Goal: Task Accomplishment & Management: Manage account settings

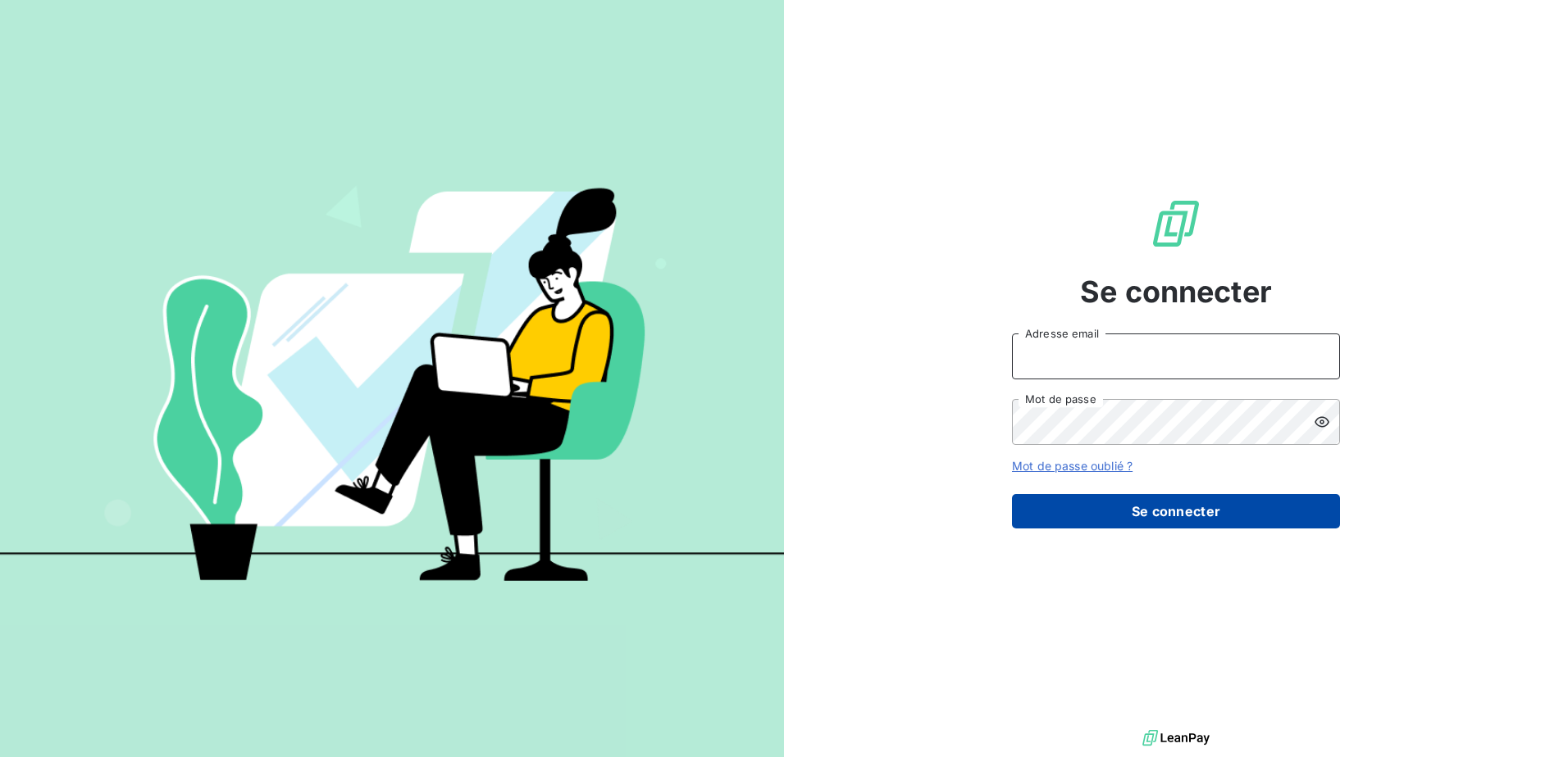
type input "[EMAIL_ADDRESS][DOMAIN_NAME]"
click at [1186, 512] on button "Se connecter" at bounding box center [1176, 511] width 328 height 35
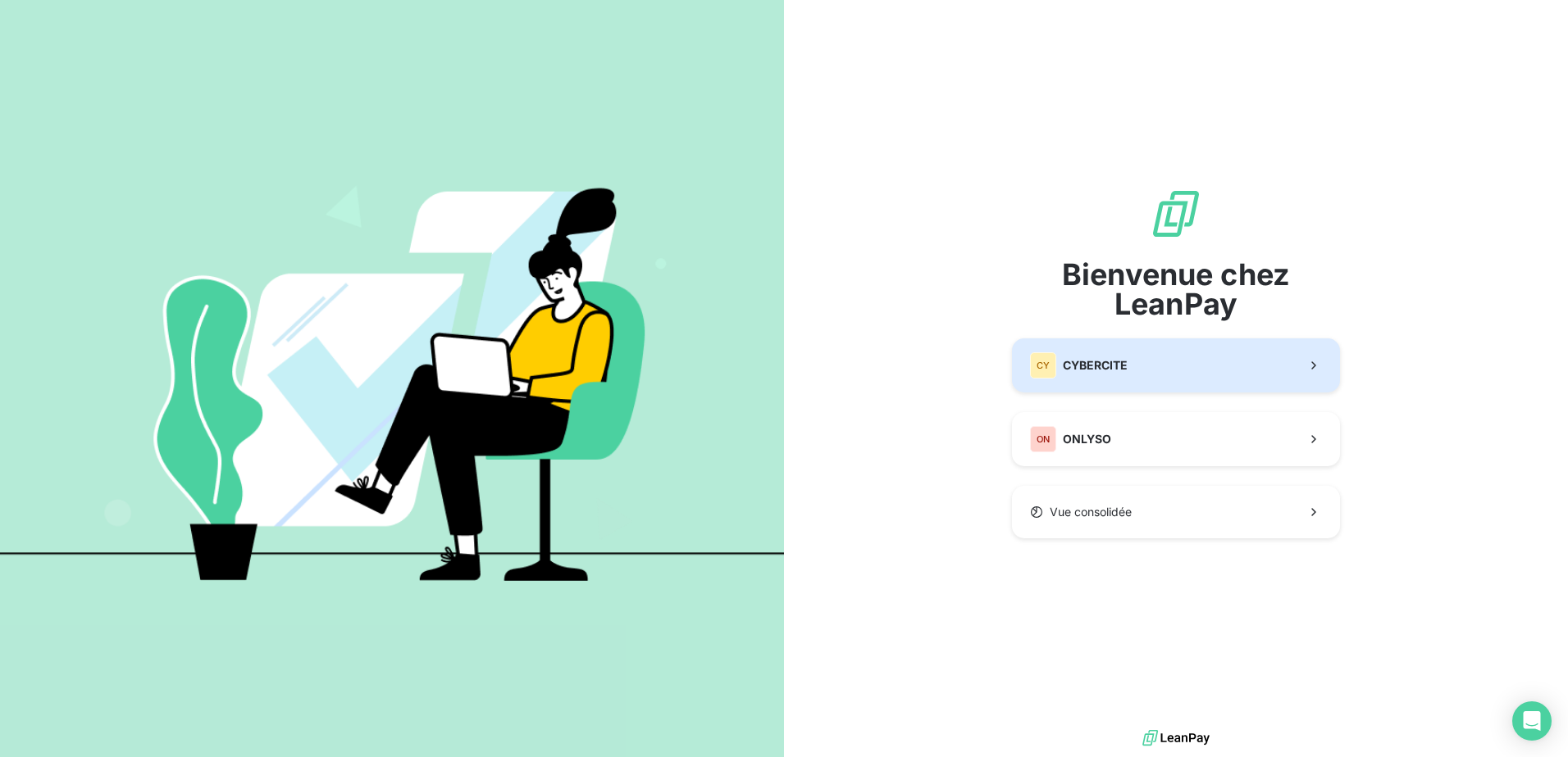
click at [1110, 368] on span "CYBERCITE" at bounding box center [1095, 365] width 64 height 17
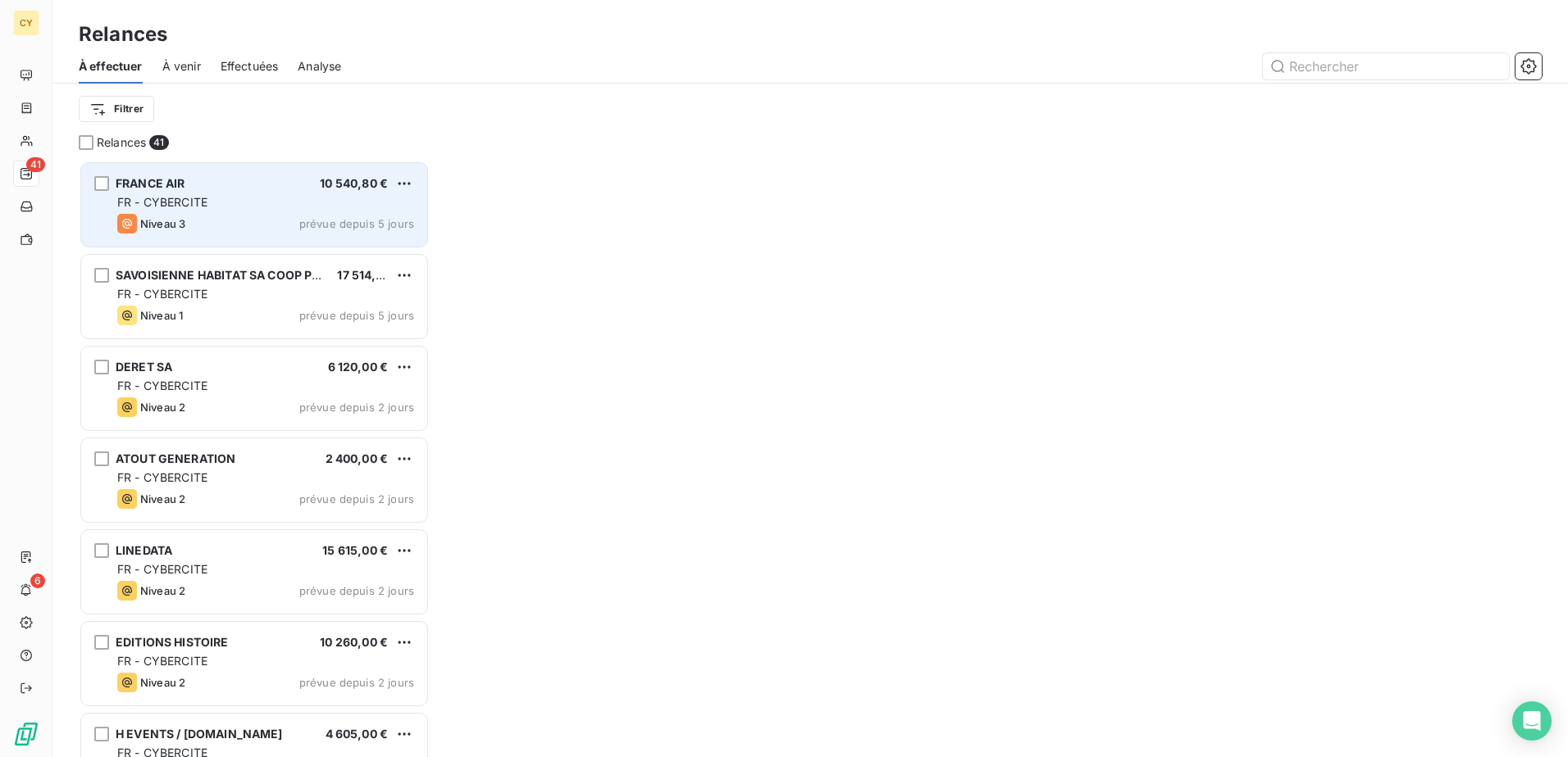
scroll to position [585, 339]
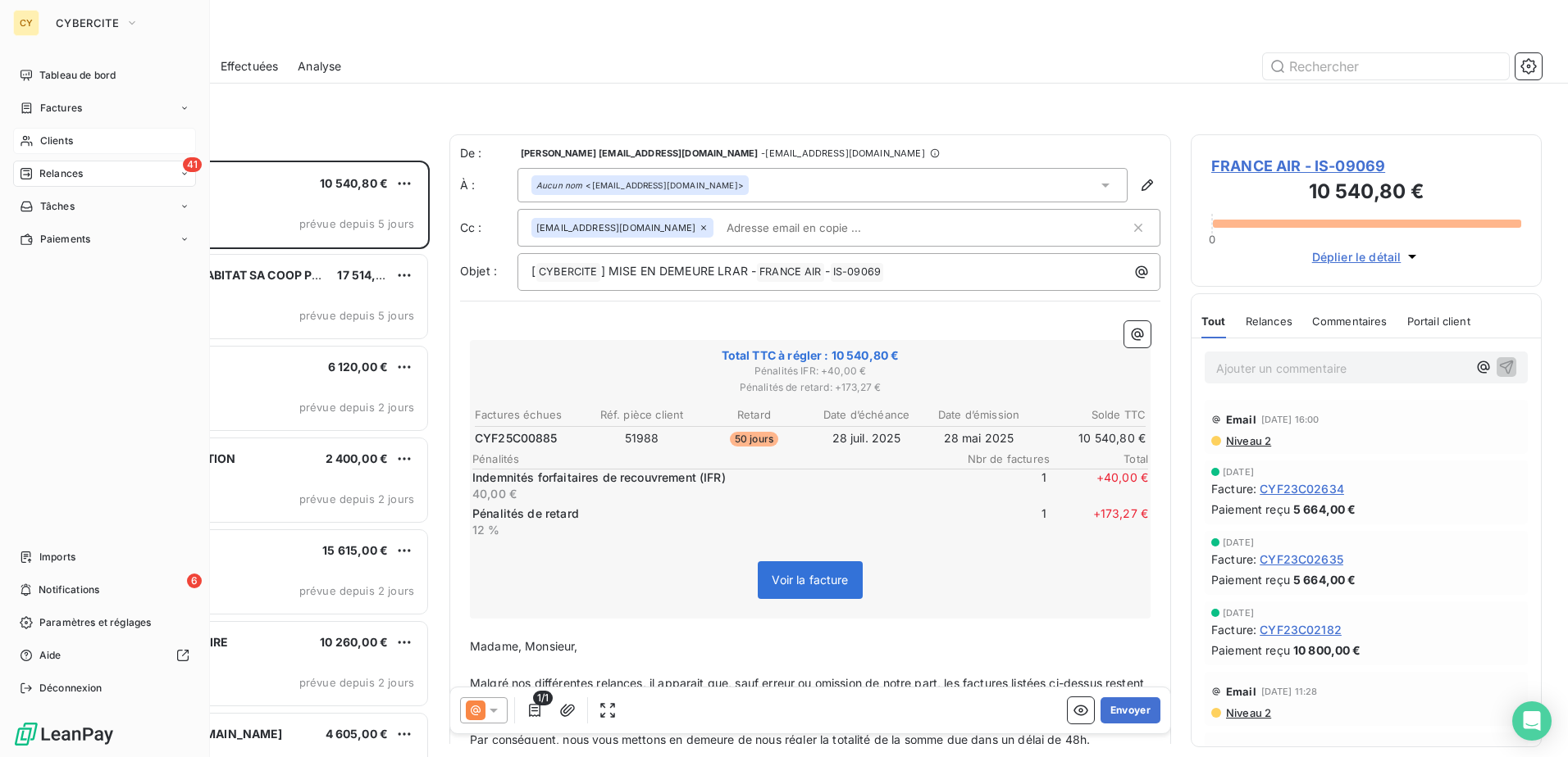
click at [57, 136] on span "Clients" at bounding box center [57, 140] width 33 height 15
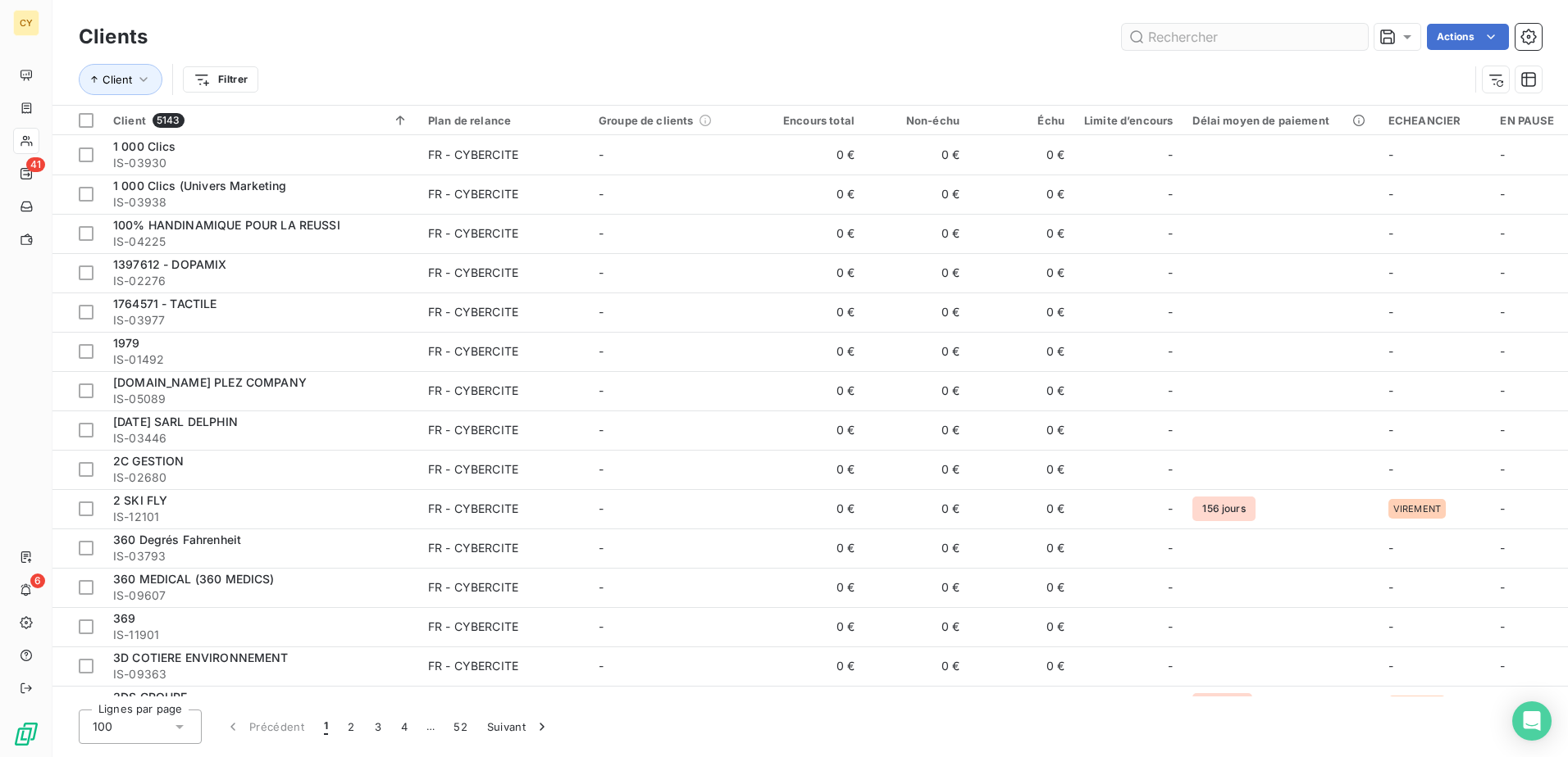
click at [1231, 35] on input "text" at bounding box center [1245, 37] width 246 height 26
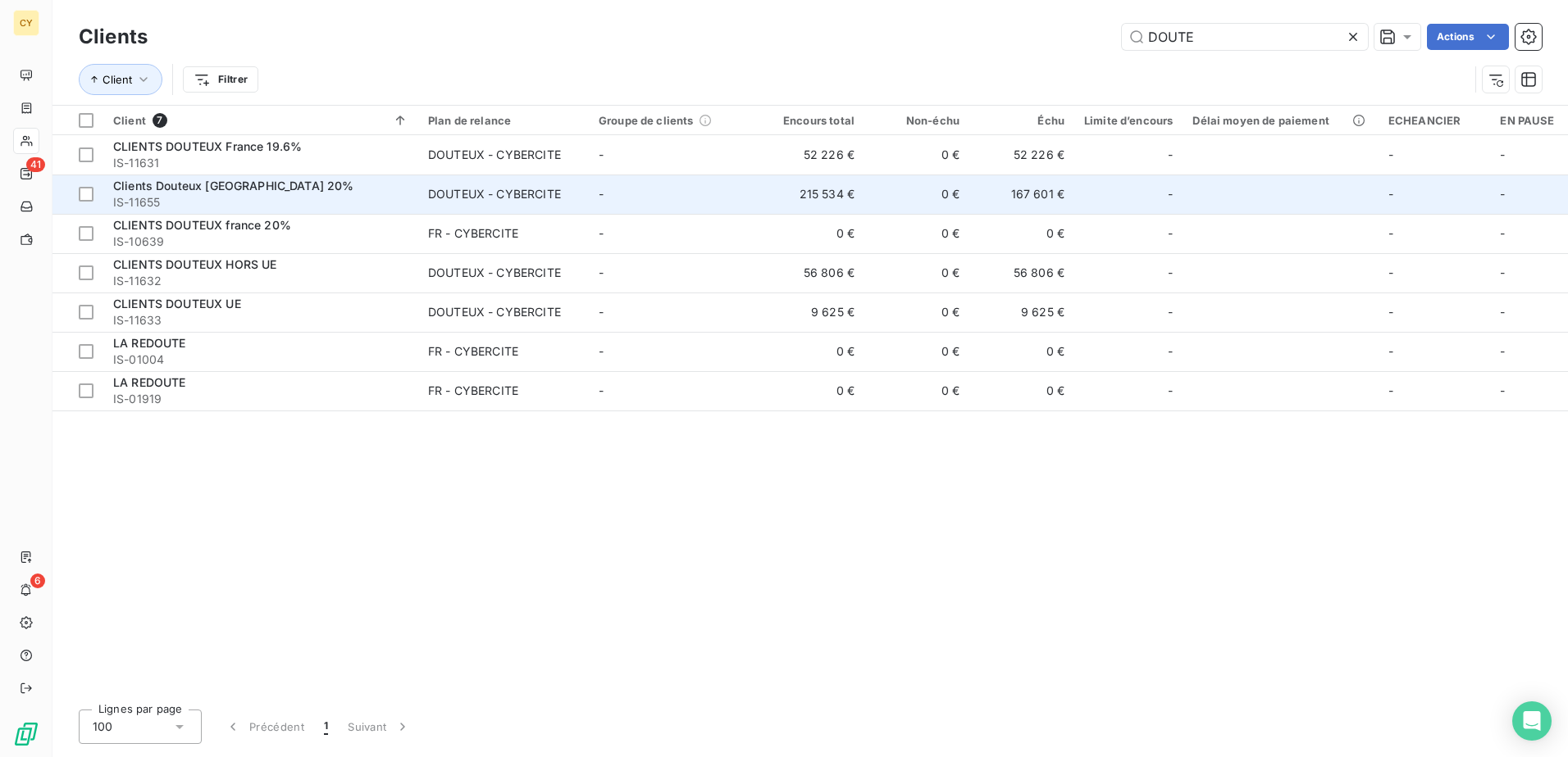
type input "DOUTE"
click at [490, 198] on div "DOUTEUX - CYBERCITE" at bounding box center [494, 194] width 132 height 17
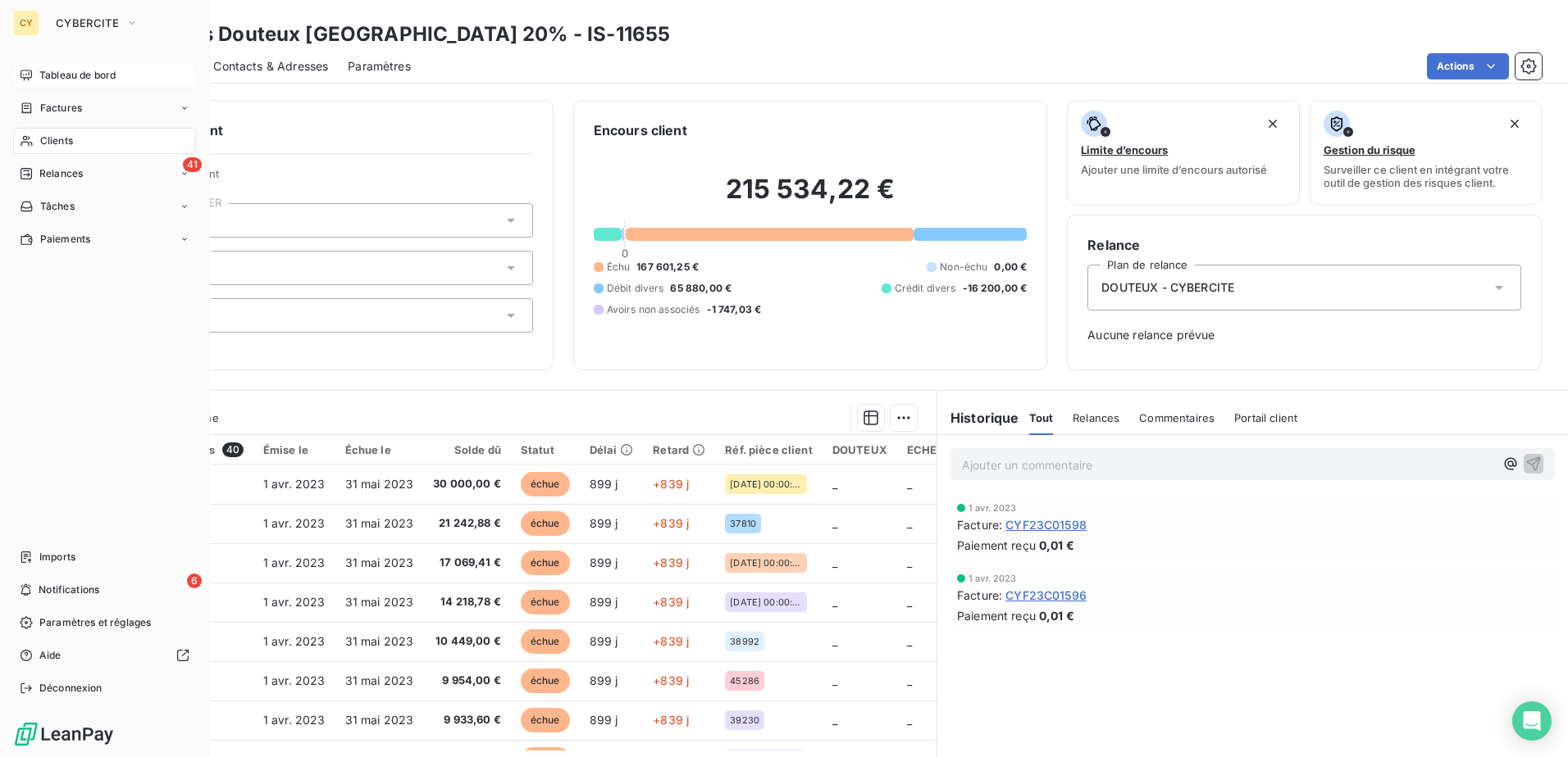
click at [88, 72] on span "Tableau de bord" at bounding box center [77, 75] width 76 height 15
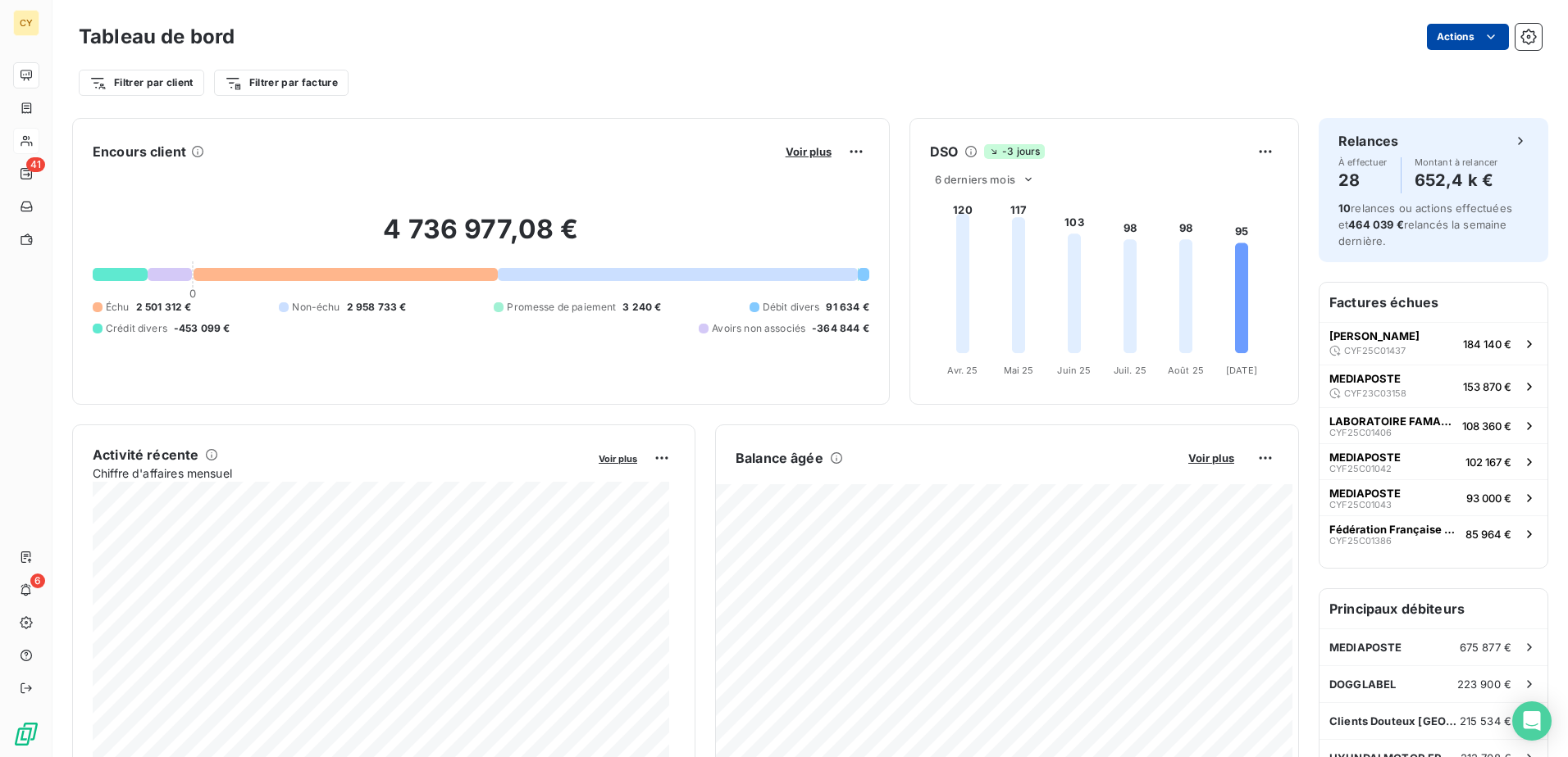
click at [1444, 38] on html "CY 41 6 Tableau de bord Actions Filtrer par client Filtrer par facture Encours …" at bounding box center [784, 378] width 1568 height 757
click at [1520, 38] on icon "button" at bounding box center [1528, 37] width 17 height 17
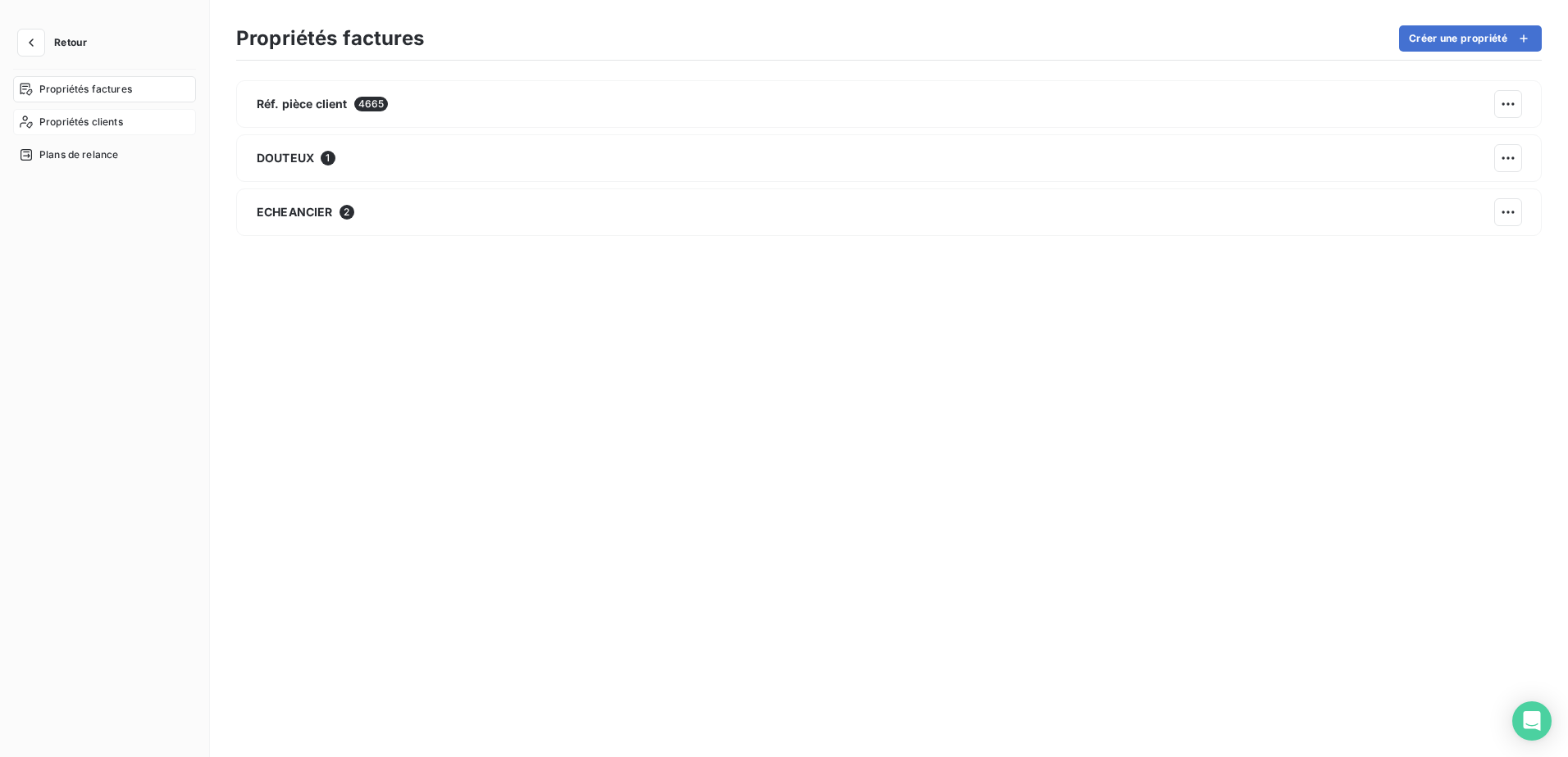
click at [81, 125] on span "Propriétés clients" at bounding box center [81, 122] width 84 height 15
click at [83, 152] on span "Plans de relance" at bounding box center [78, 154] width 78 height 15
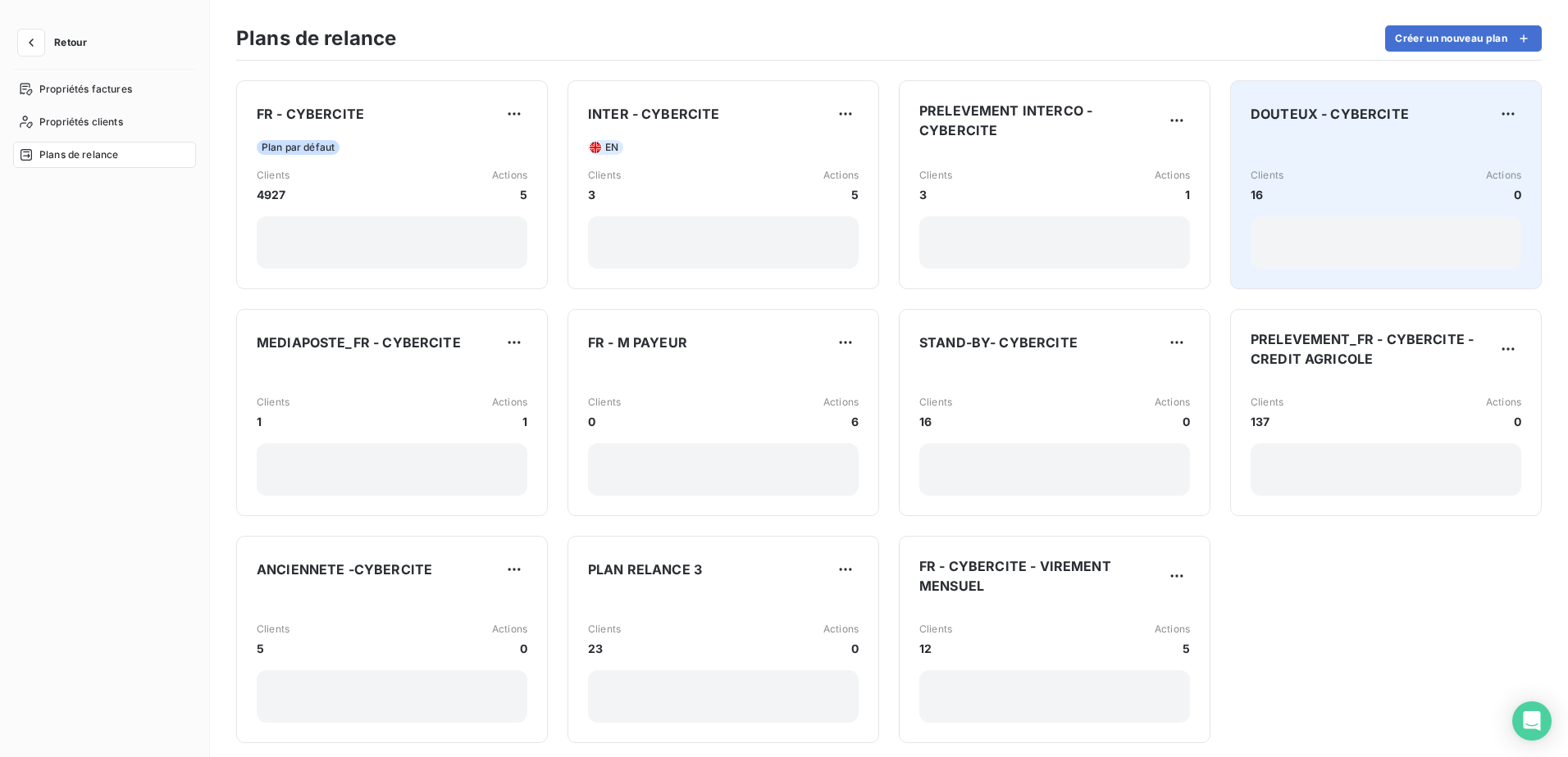
click at [1280, 195] on div "Clients 16 Actions 0" at bounding box center [1386, 186] width 270 height 35
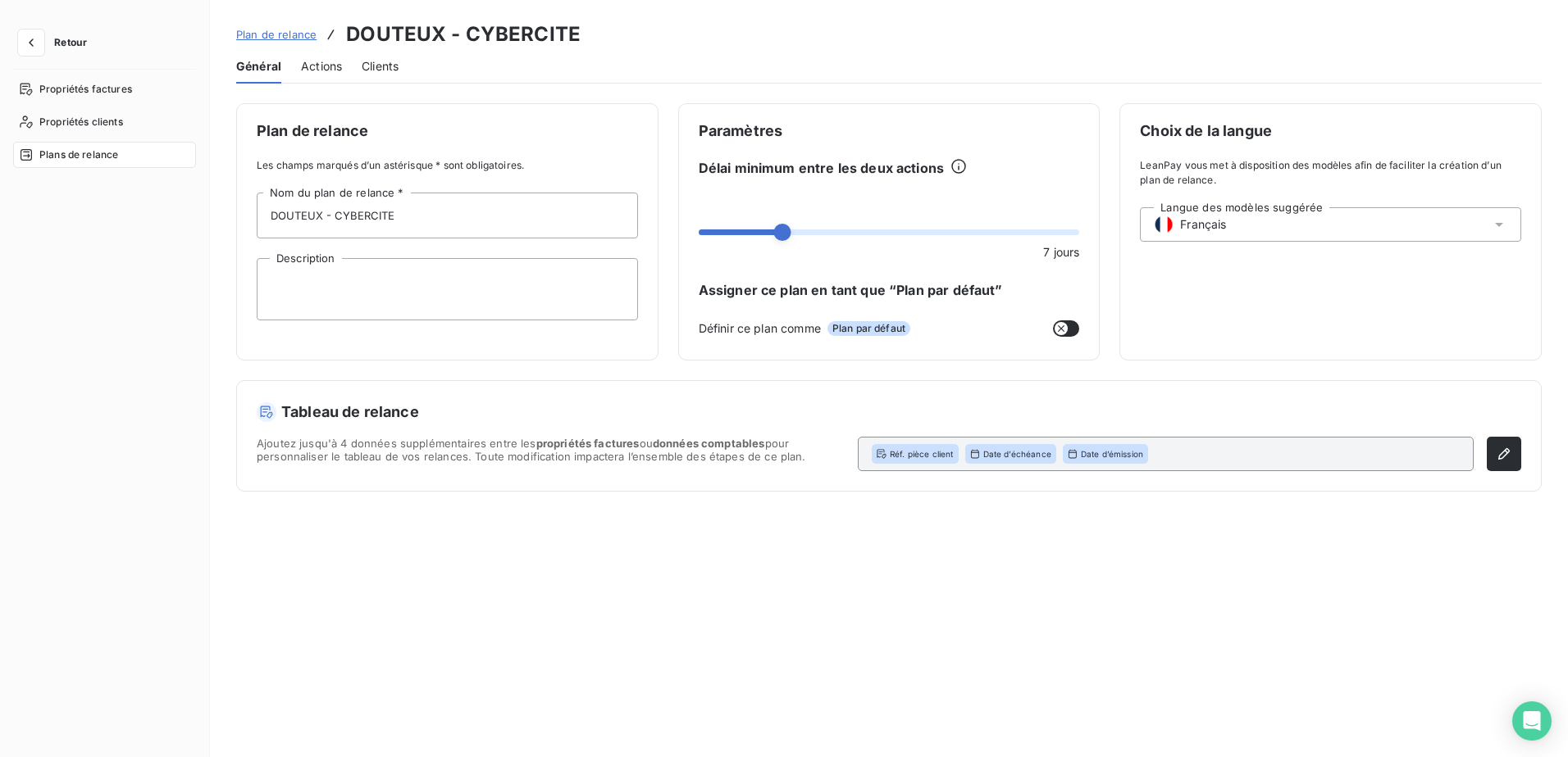
click at [370, 64] on span "Clients" at bounding box center [380, 66] width 37 height 17
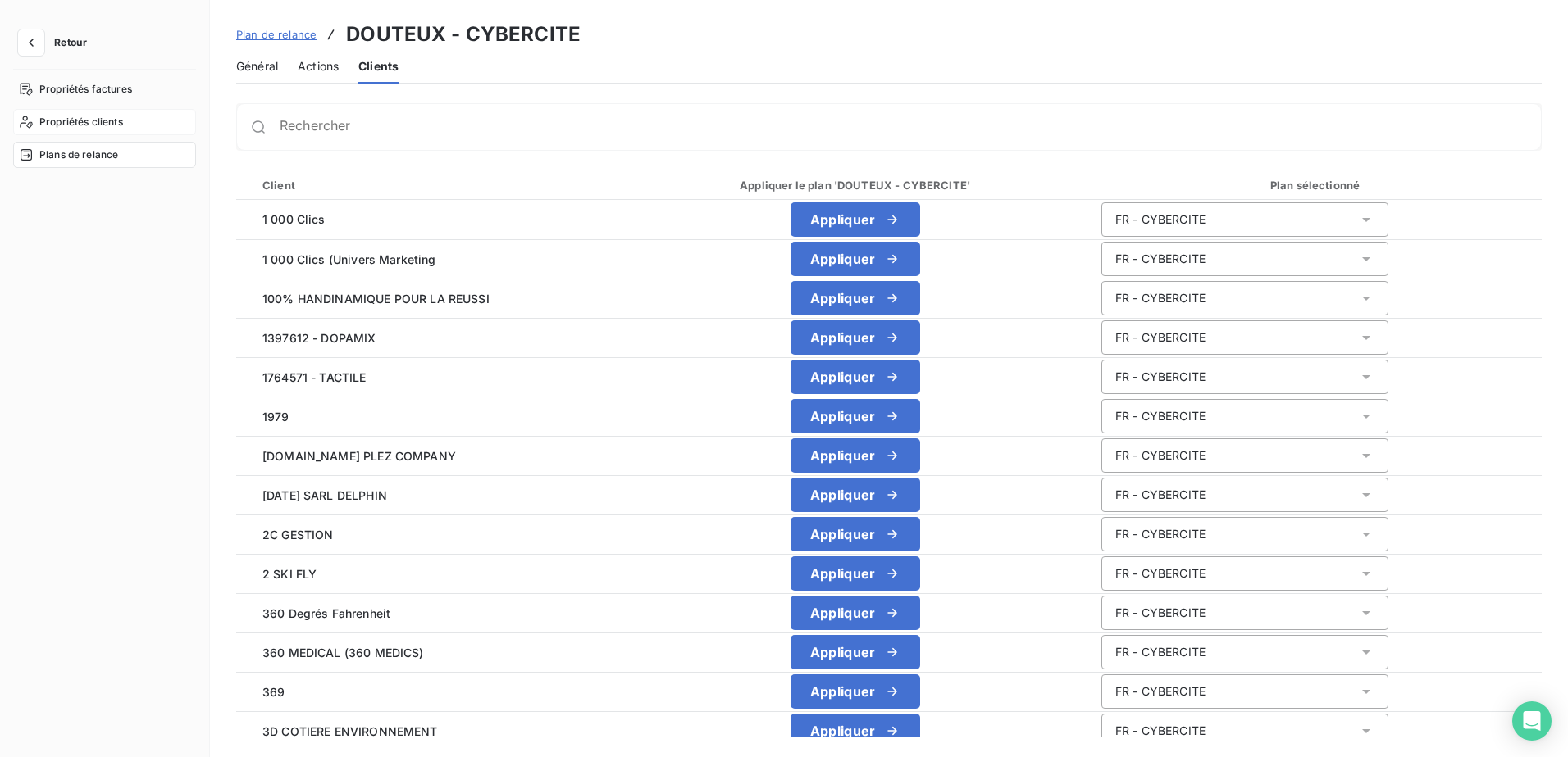
click at [76, 124] on span "Propriétés clients" at bounding box center [81, 122] width 84 height 15
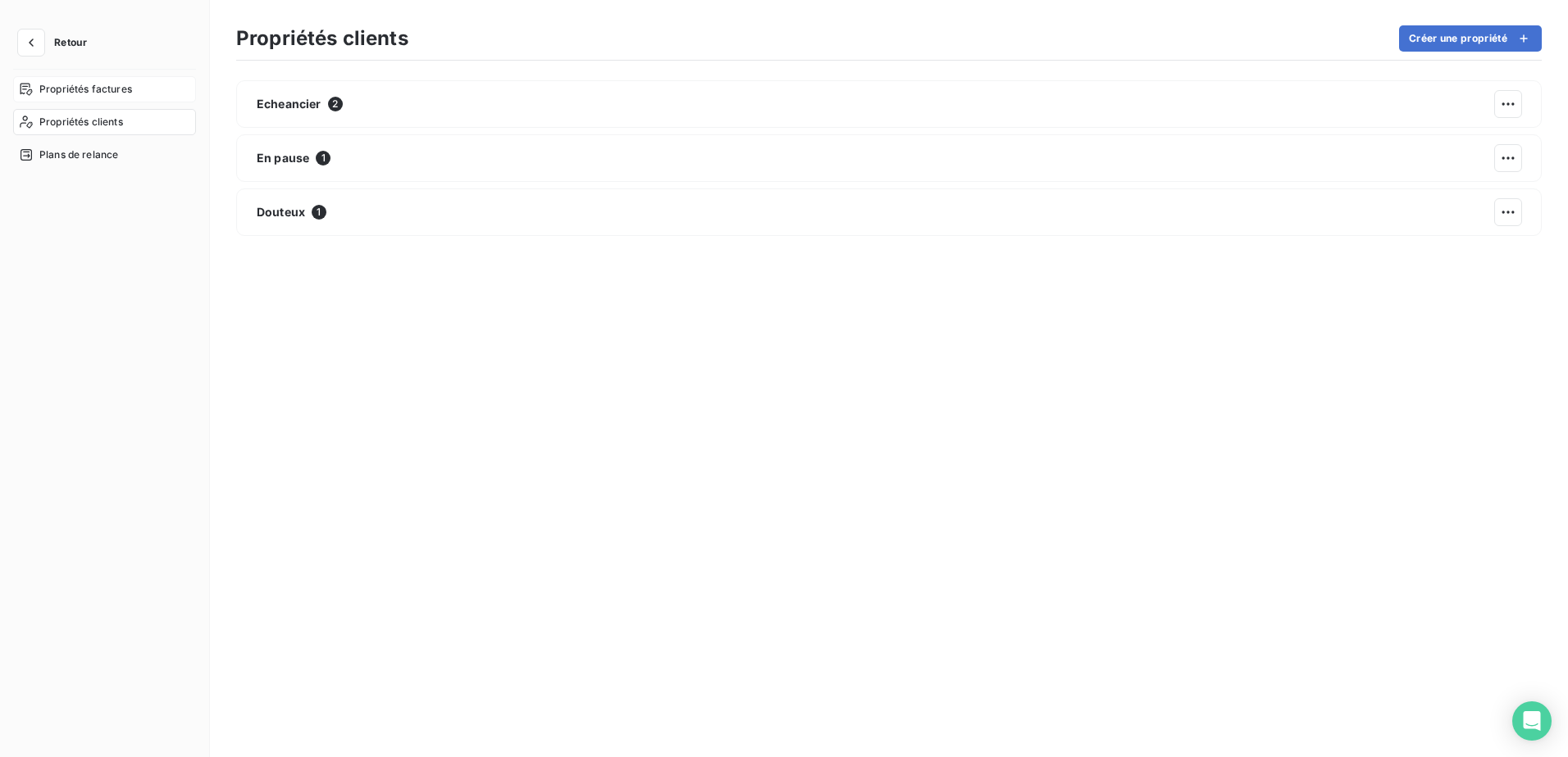
click at [79, 90] on span "Propriétés factures" at bounding box center [85, 89] width 92 height 15
click at [60, 40] on span "Retour" at bounding box center [71, 42] width 33 height 10
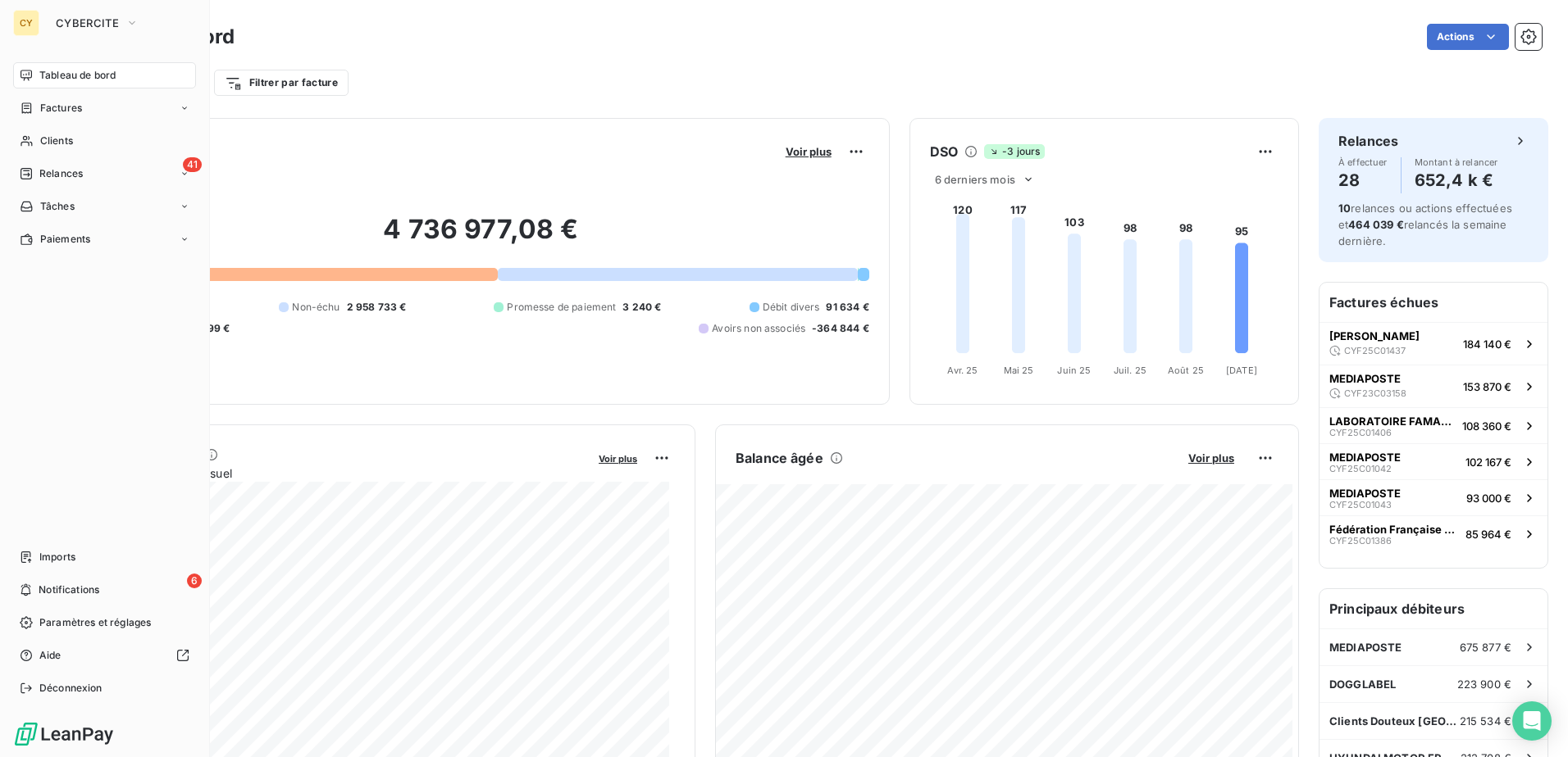
click at [88, 71] on span "Tableau de bord" at bounding box center [77, 75] width 76 height 15
click at [63, 110] on span "Factures" at bounding box center [61, 108] width 42 height 15
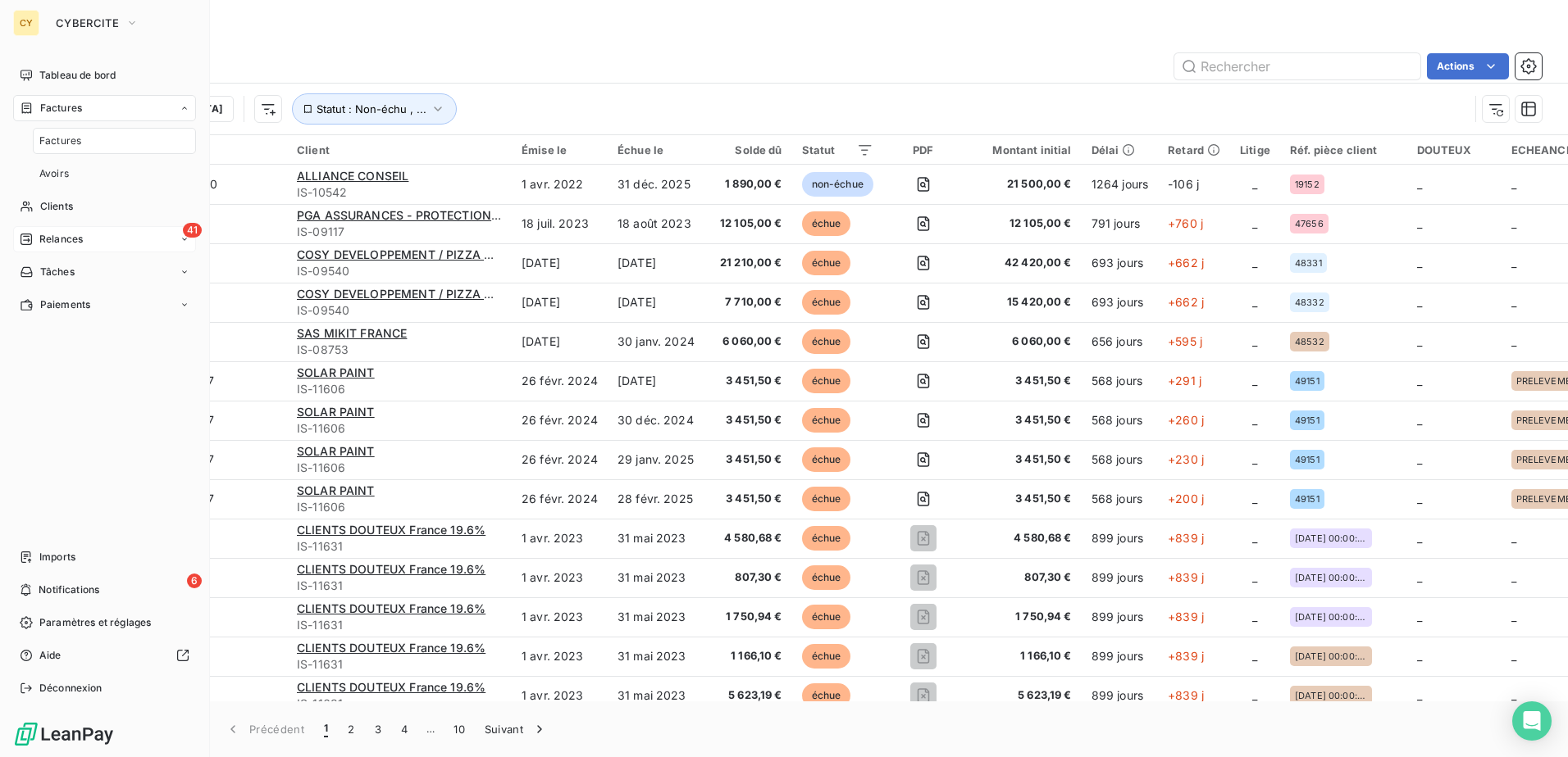
click at [70, 240] on span "Relances" at bounding box center [61, 239] width 44 height 15
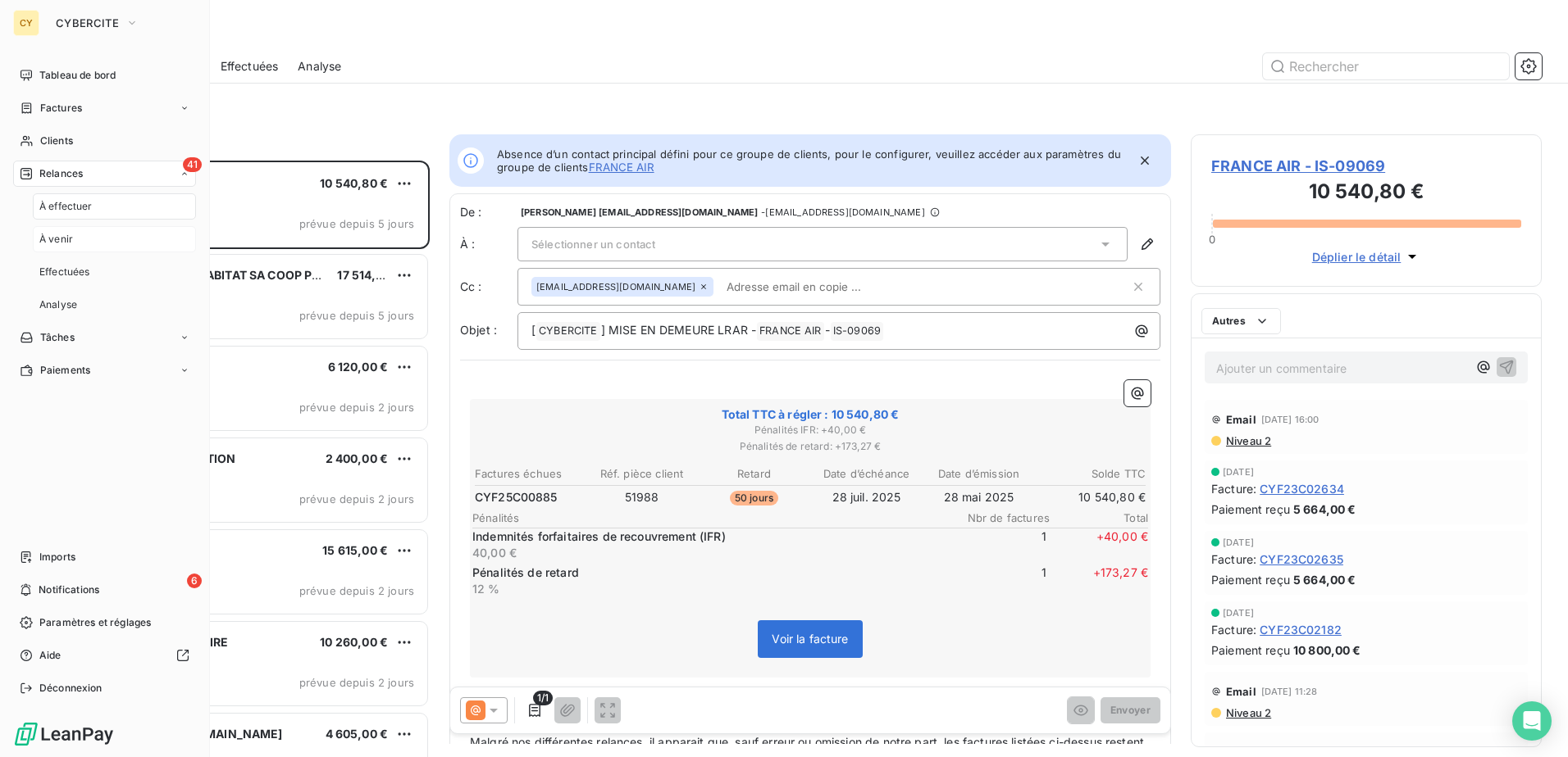
scroll to position [585, 339]
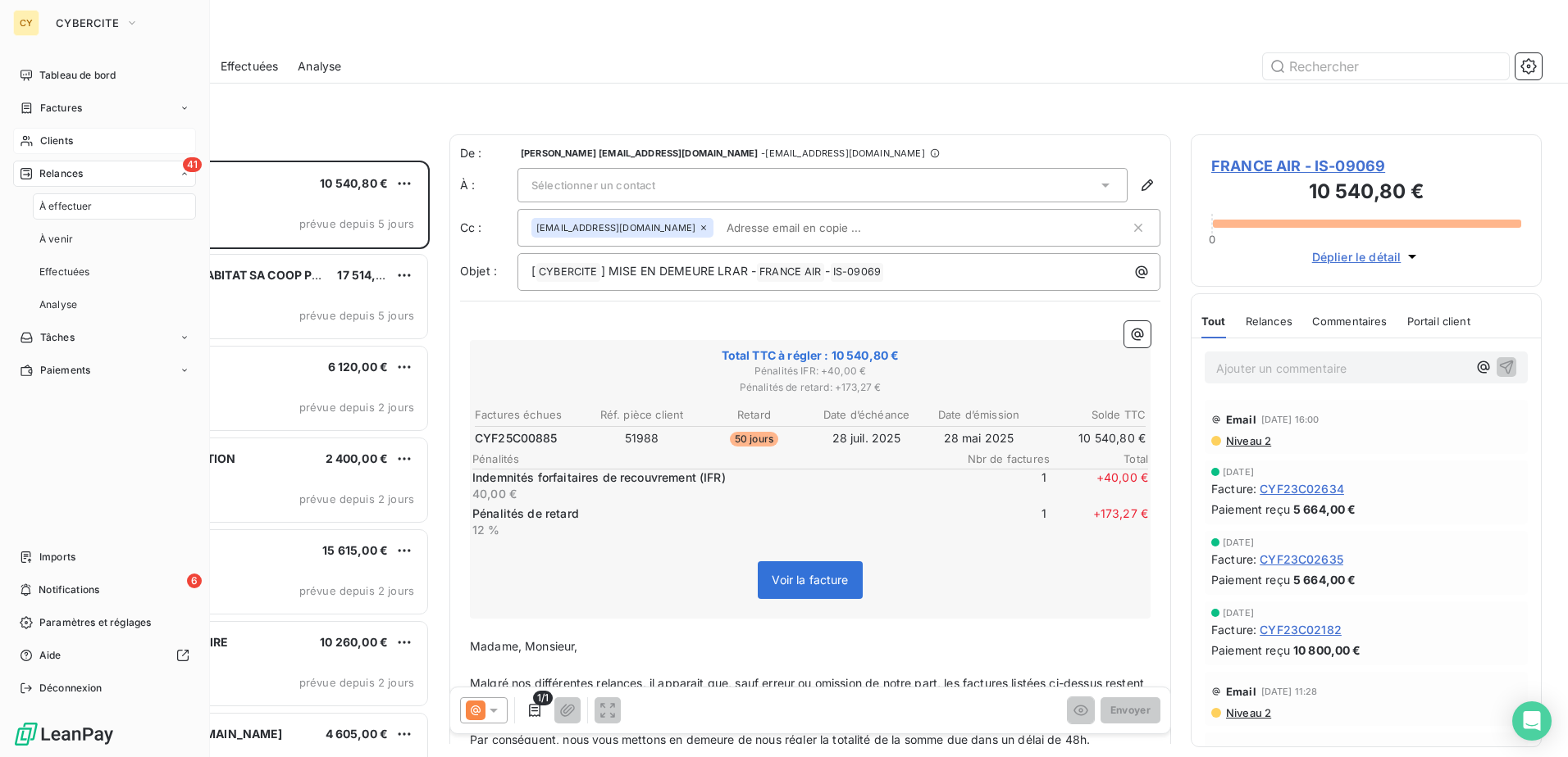
click at [65, 136] on span "Clients" at bounding box center [57, 140] width 33 height 15
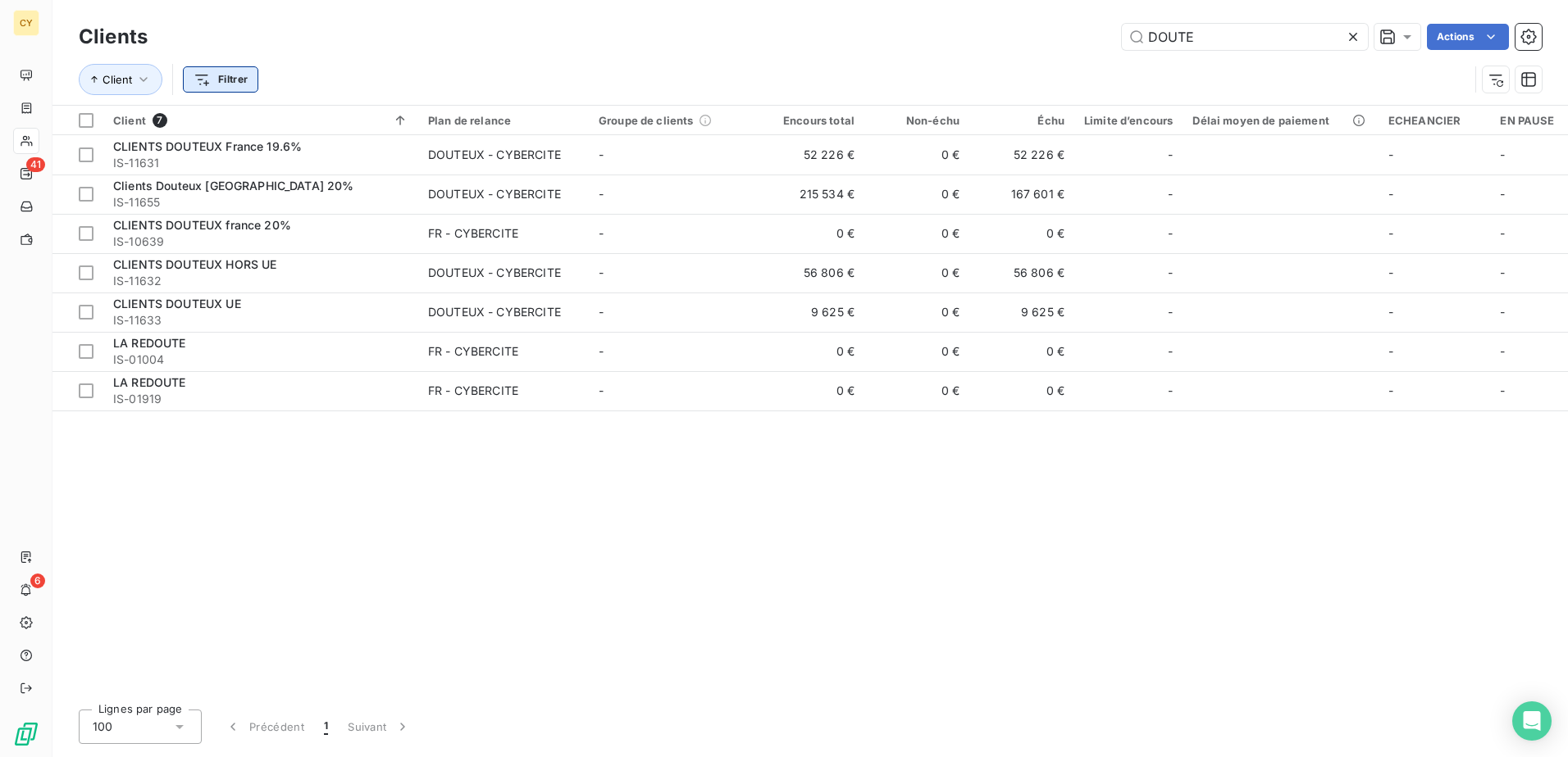
click at [207, 84] on html "CY 41 6 Clients DOUTE Actions Client Filtrer Client 7 Plan de relance Groupe de…" at bounding box center [784, 378] width 1568 height 757
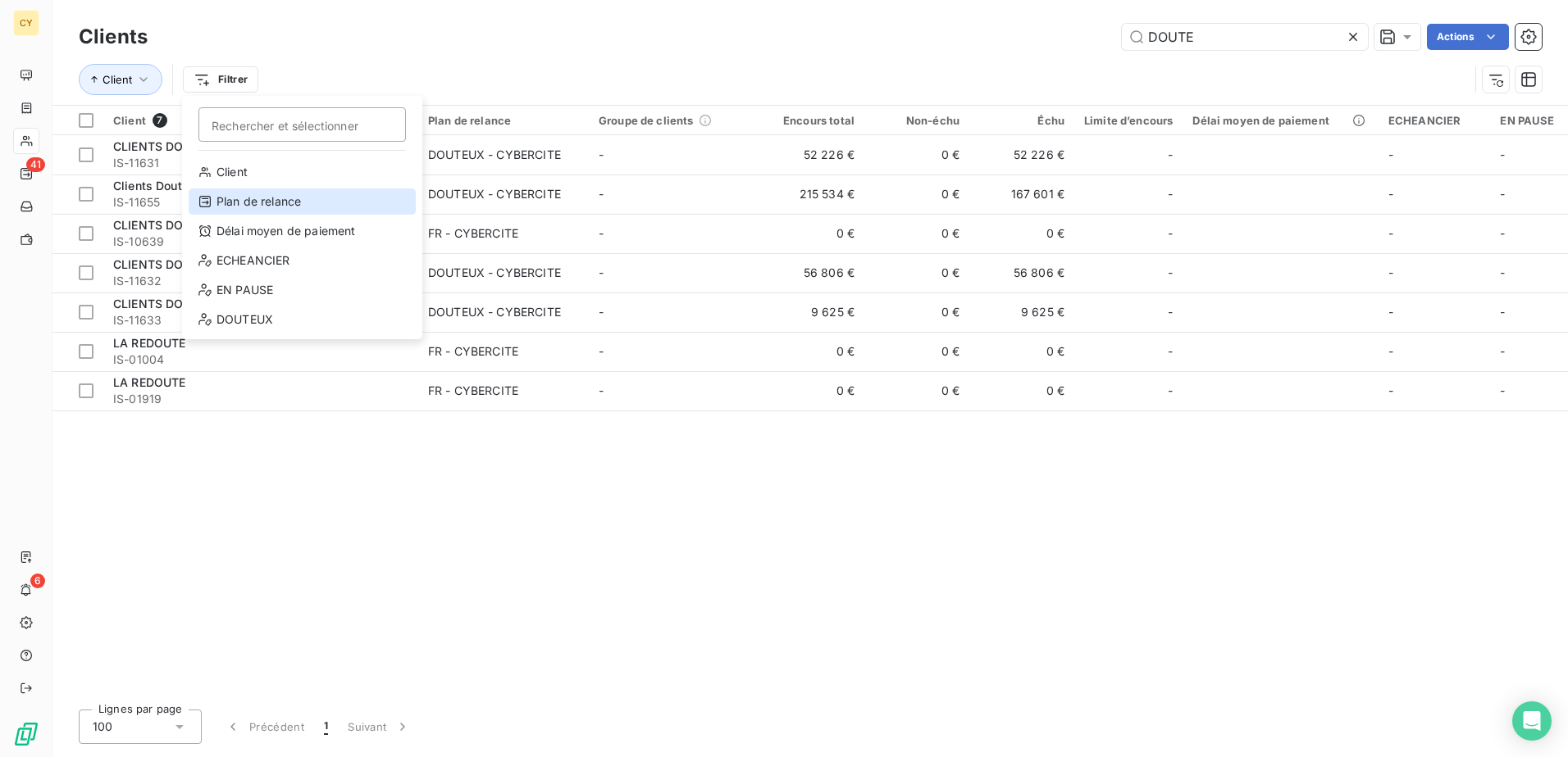
click at [295, 205] on div "Plan de relance" at bounding box center [302, 201] width 227 height 26
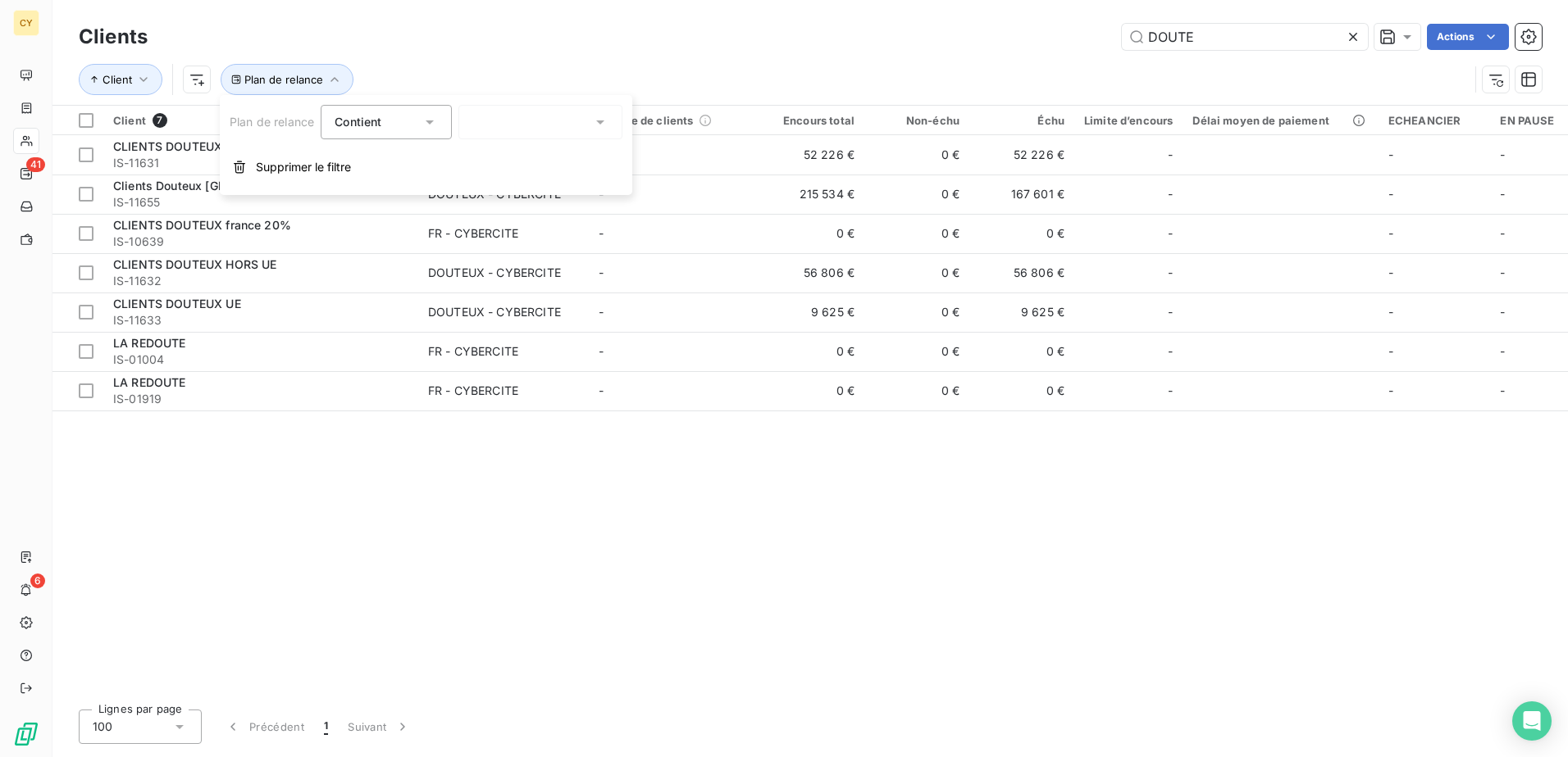
click at [526, 127] on div at bounding box center [540, 122] width 164 height 35
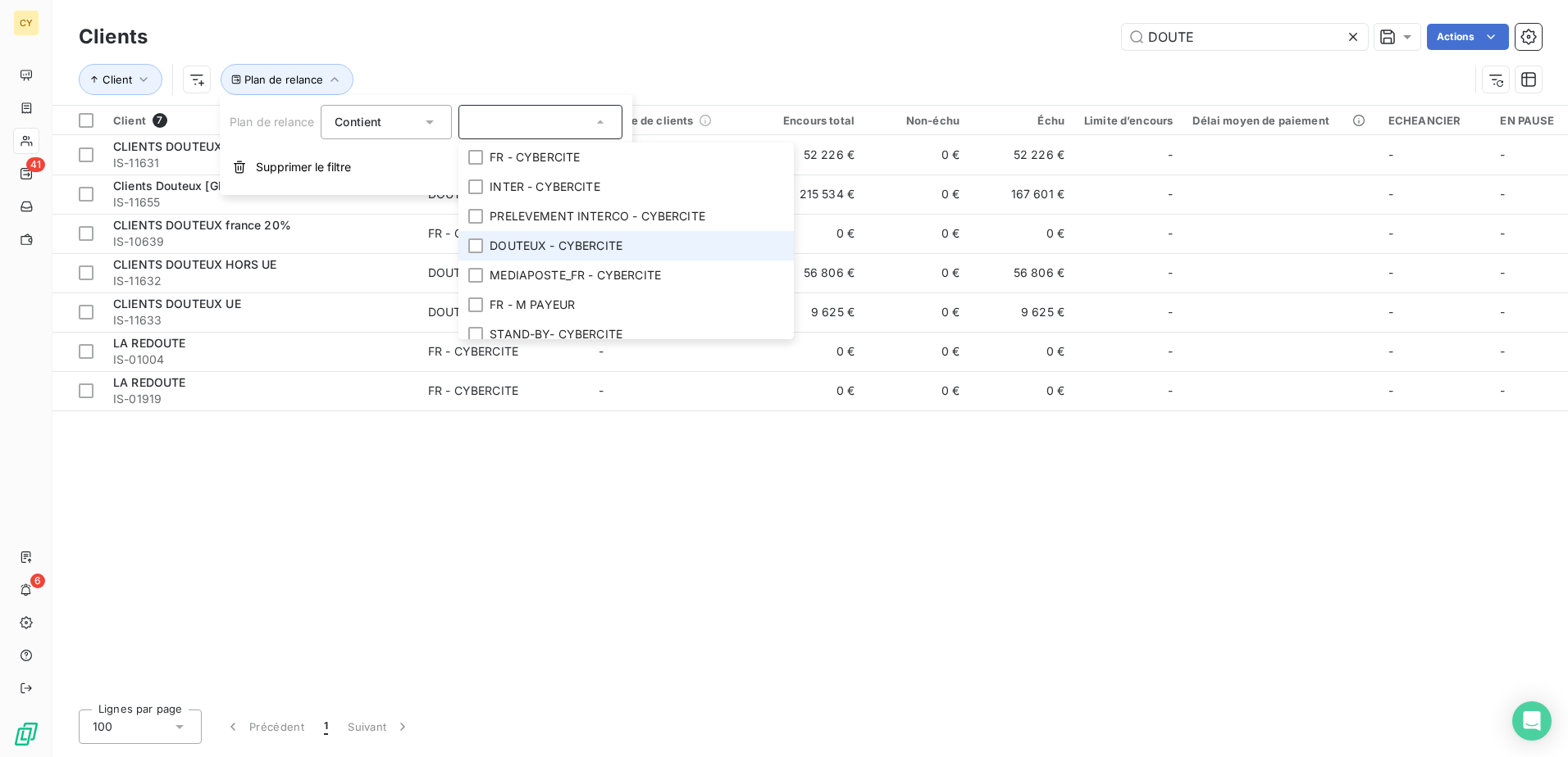
click at [600, 246] on span "DOUTEUX - CYBERCITE" at bounding box center [556, 246] width 132 height 17
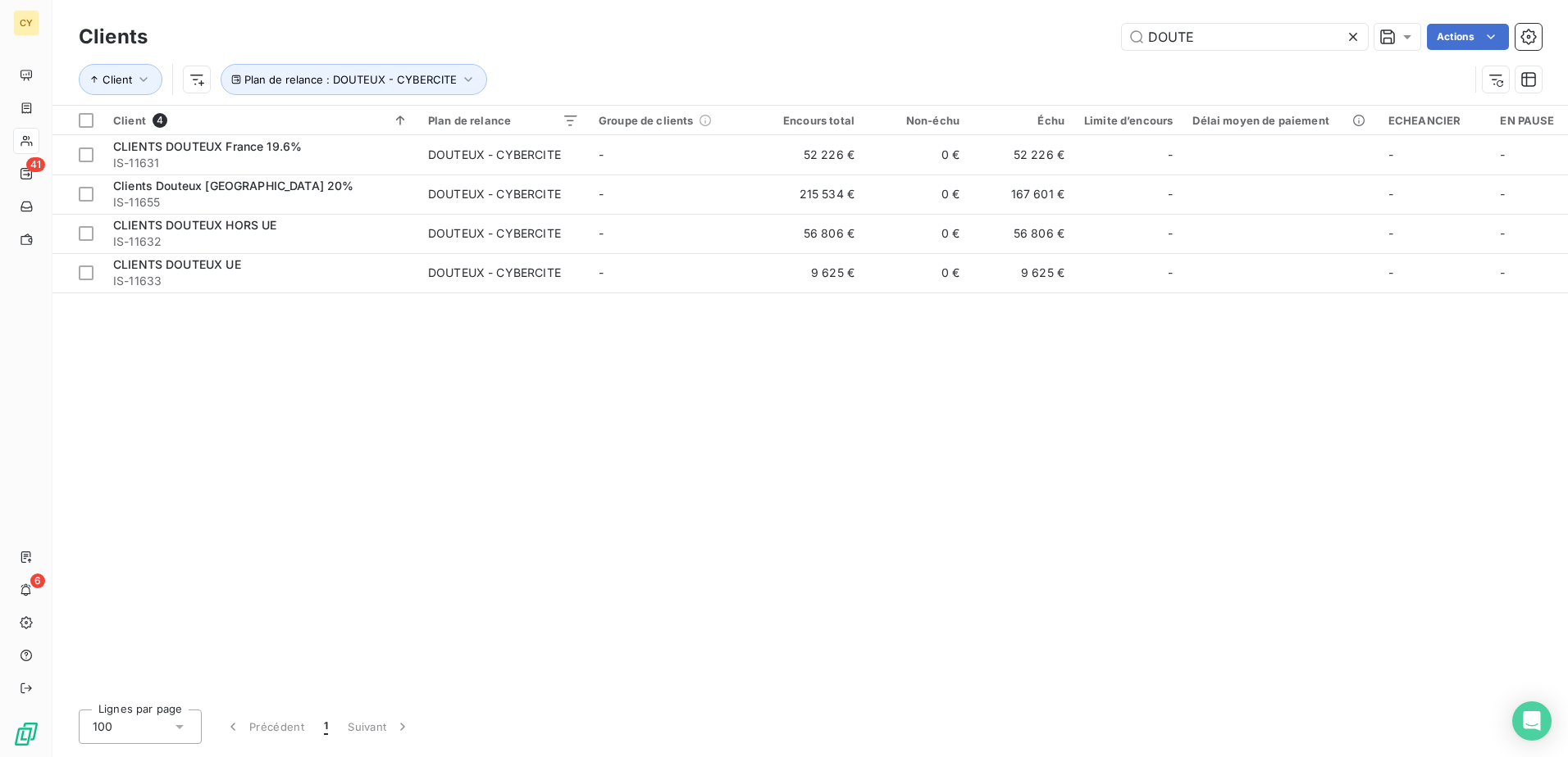
click at [167, 419] on div "Client 4 Plan de relance Groupe de clients Encours total Non-échu Échu Limite d…" at bounding box center [810, 401] width 1516 height 591
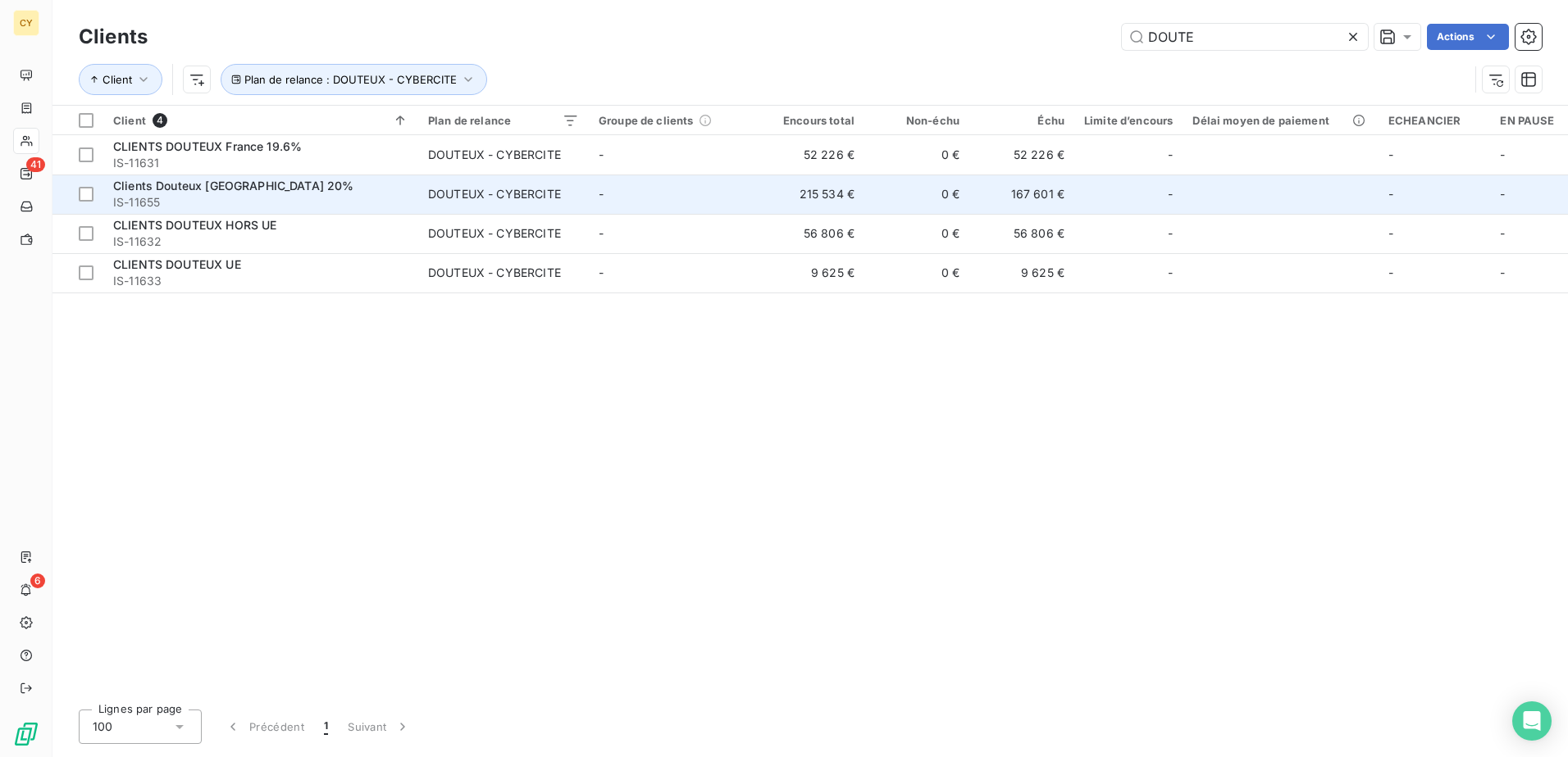
click at [356, 201] on span "IS-11655" at bounding box center [261, 202] width 295 height 17
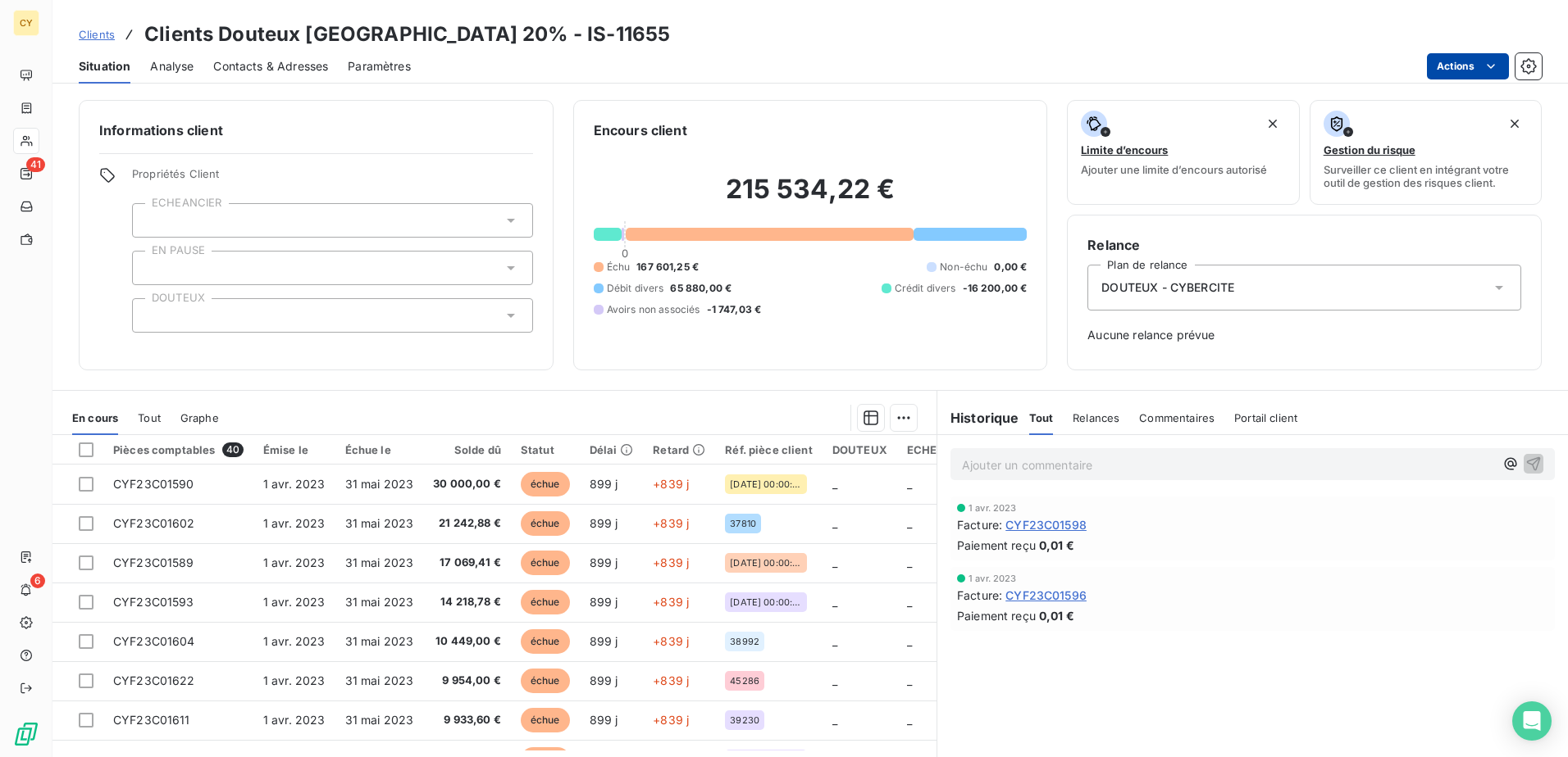
click at [1455, 64] on html "CY 41 6 Clients Clients Douteux [GEOGRAPHIC_DATA] 20% - IS-11655 Situation Anal…" at bounding box center [784, 378] width 1568 height 757
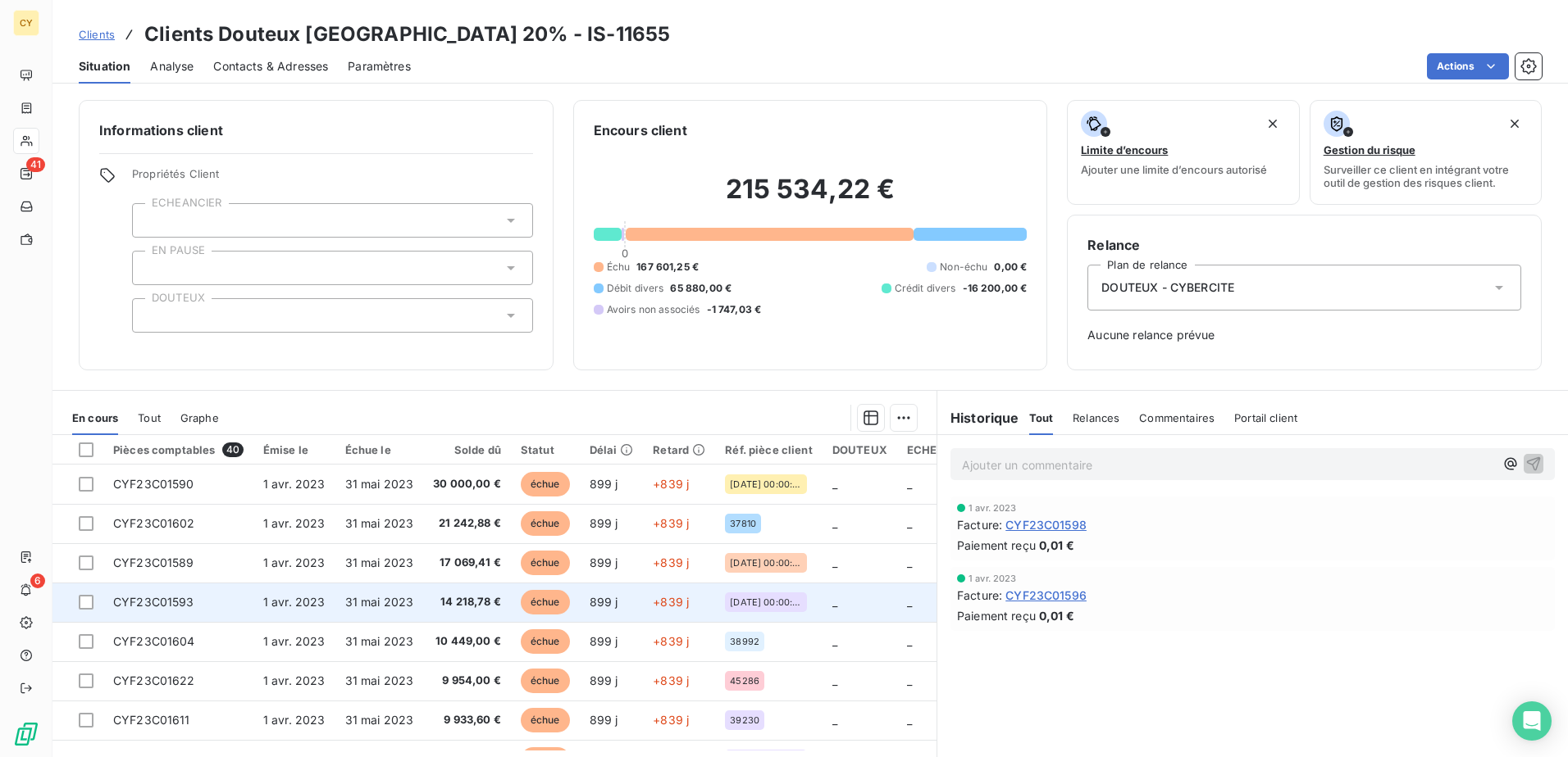
drag, startPoint x: 926, startPoint y: 523, endPoint x: 921, endPoint y: 601, distance: 78.2
click at [921, 601] on html "CY 41 6 Clients Clients Douteux [GEOGRAPHIC_DATA] 20% - IS-11655 Situation Anal…" at bounding box center [784, 378] width 1568 height 757
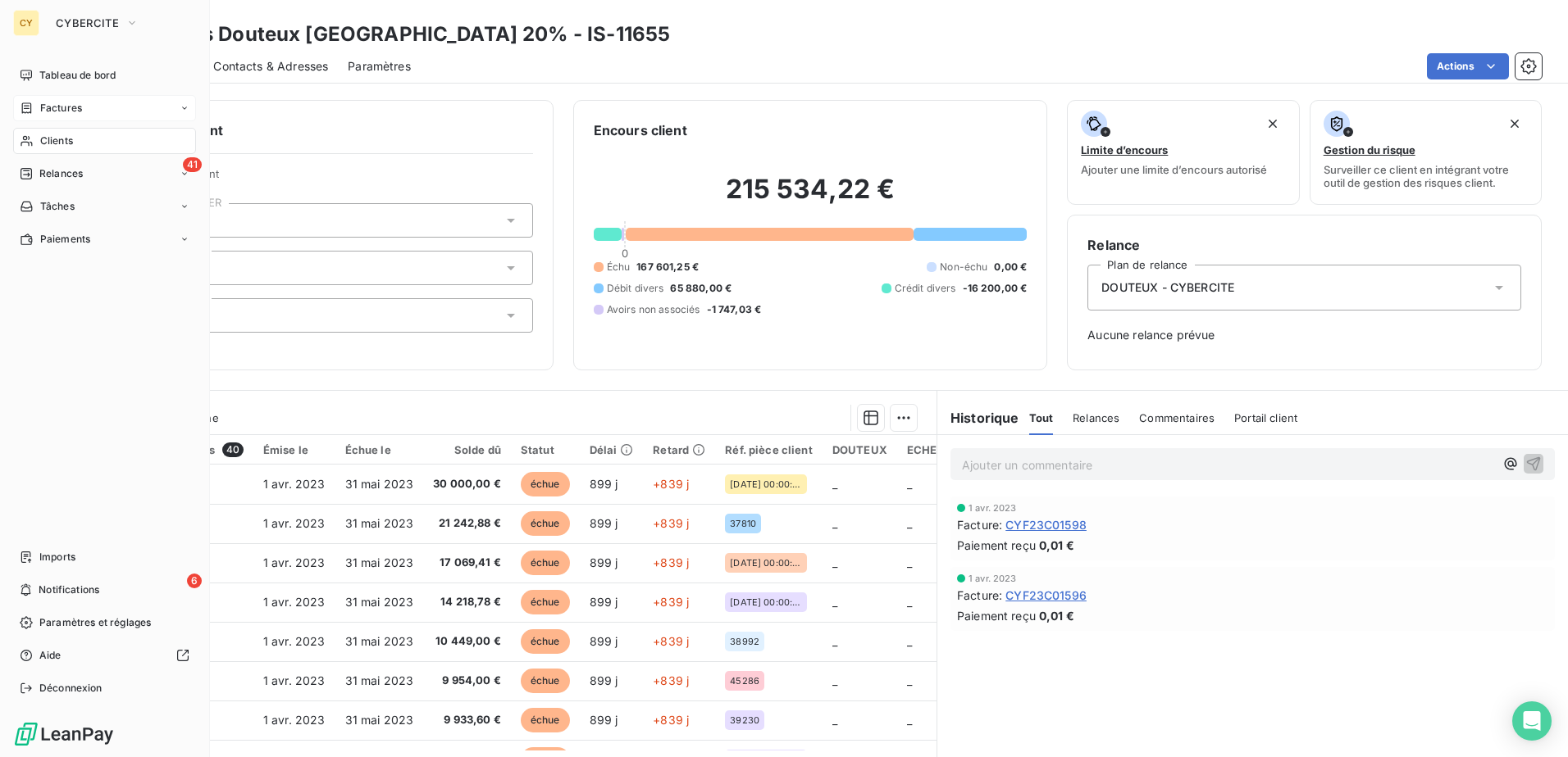
click at [63, 109] on span "Factures" at bounding box center [61, 108] width 42 height 15
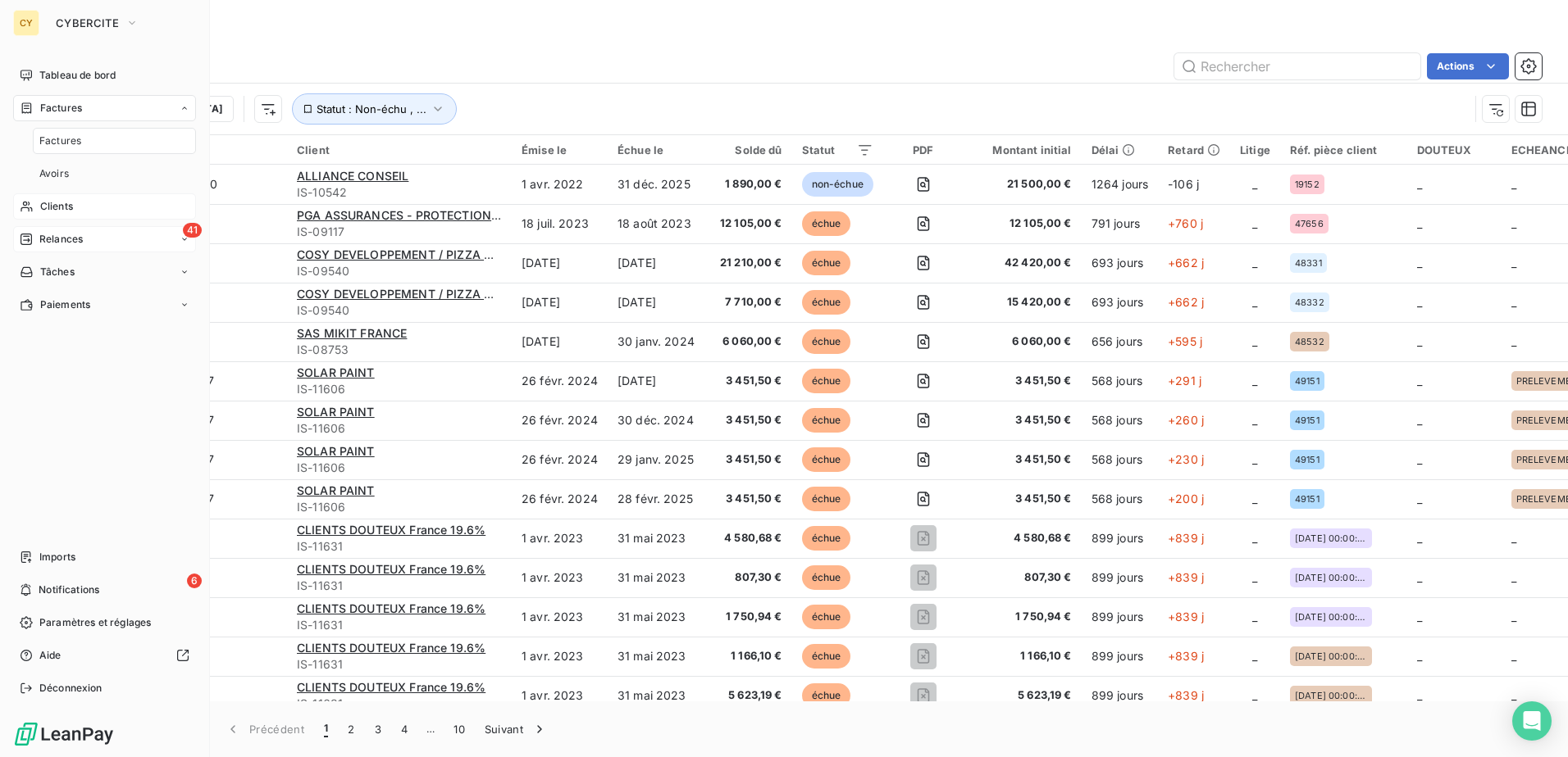
click at [66, 239] on span "Relances" at bounding box center [61, 239] width 44 height 15
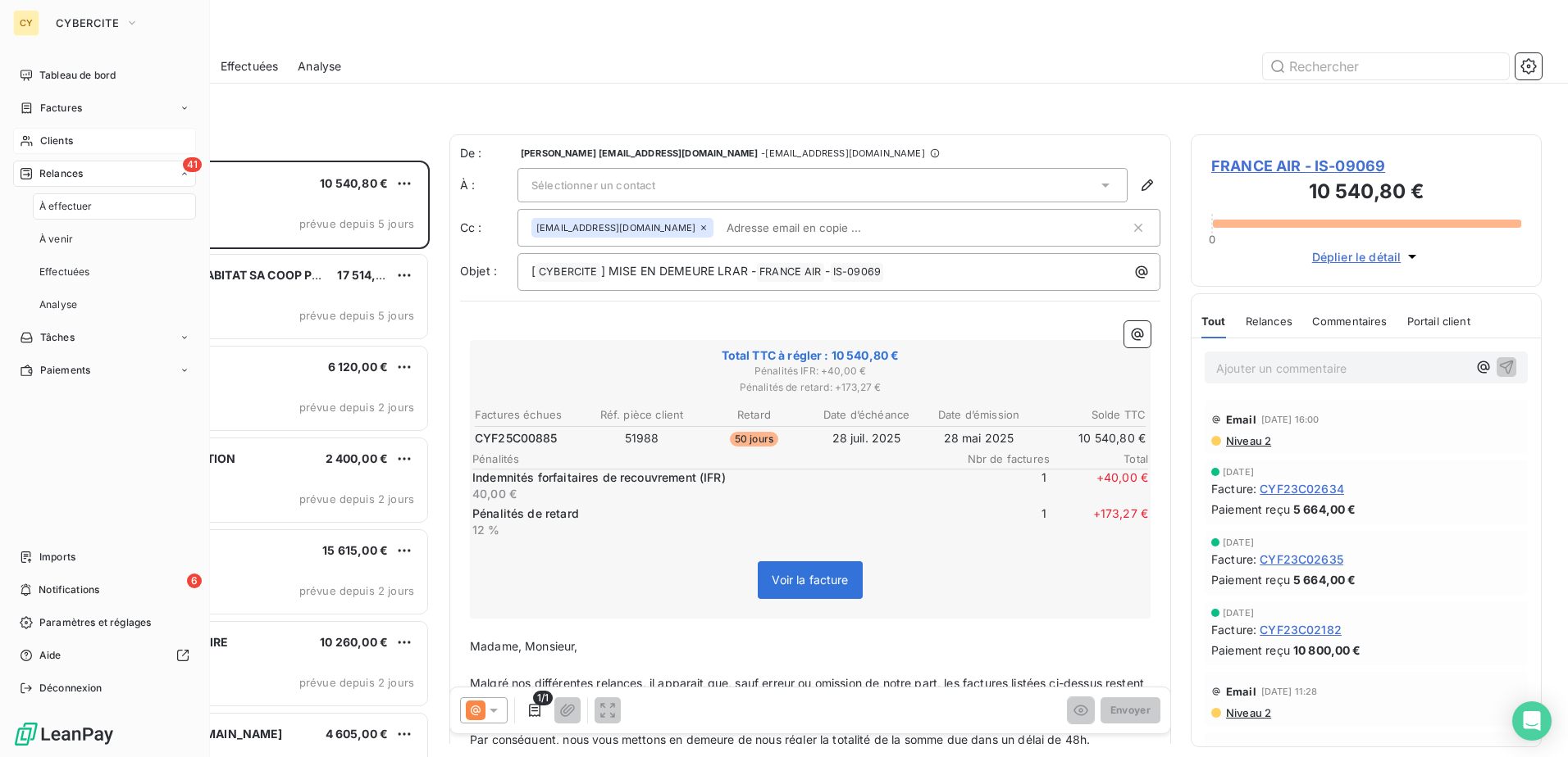
scroll to position [585, 339]
click at [103, 72] on span "Tableau de bord" at bounding box center [77, 75] width 76 height 15
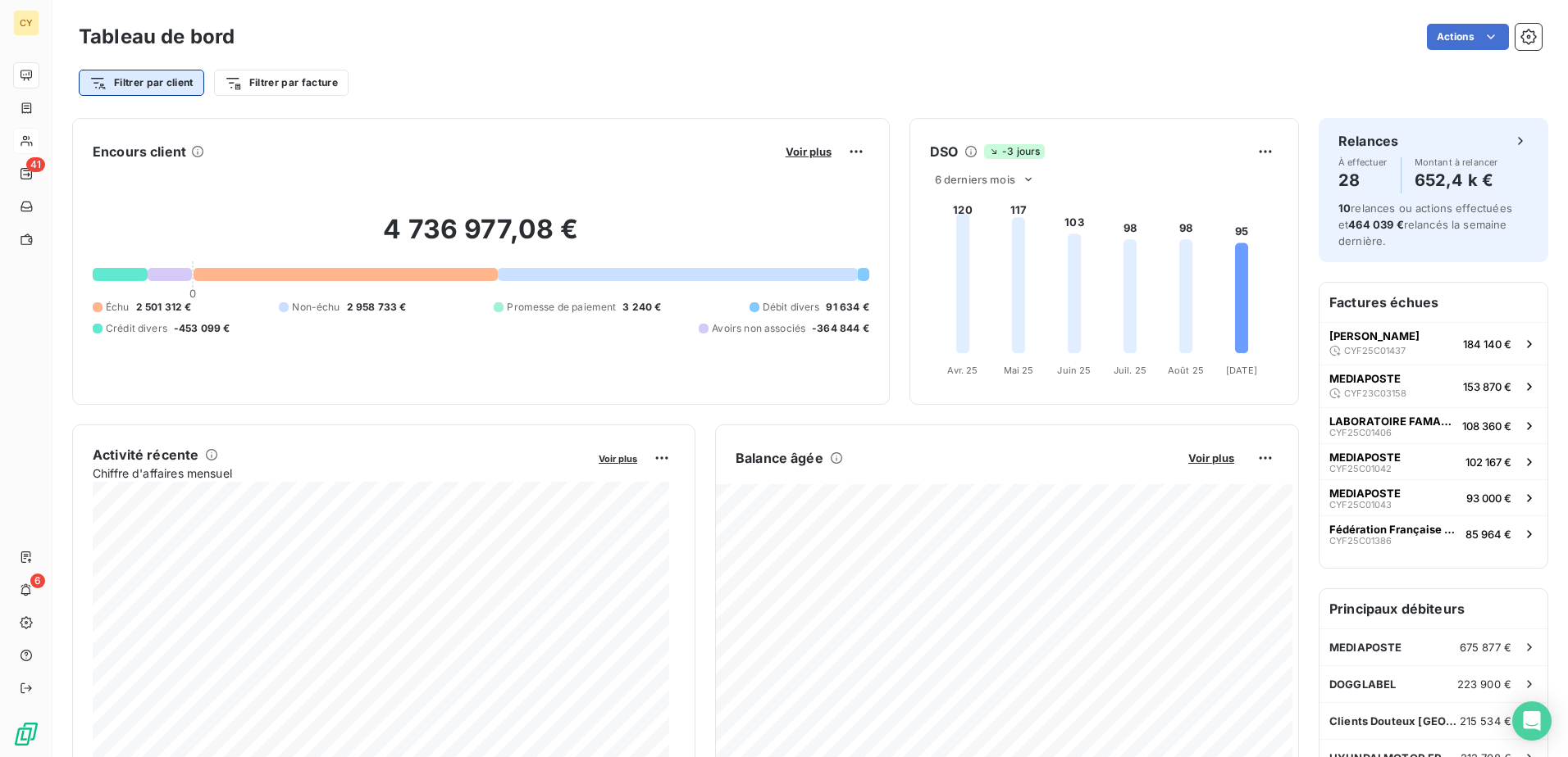
click at [184, 87] on html "CY 41 6 Tableau de bord Actions Filtrer par client Filtrer par facture Encours …" at bounding box center [784, 378] width 1568 height 757
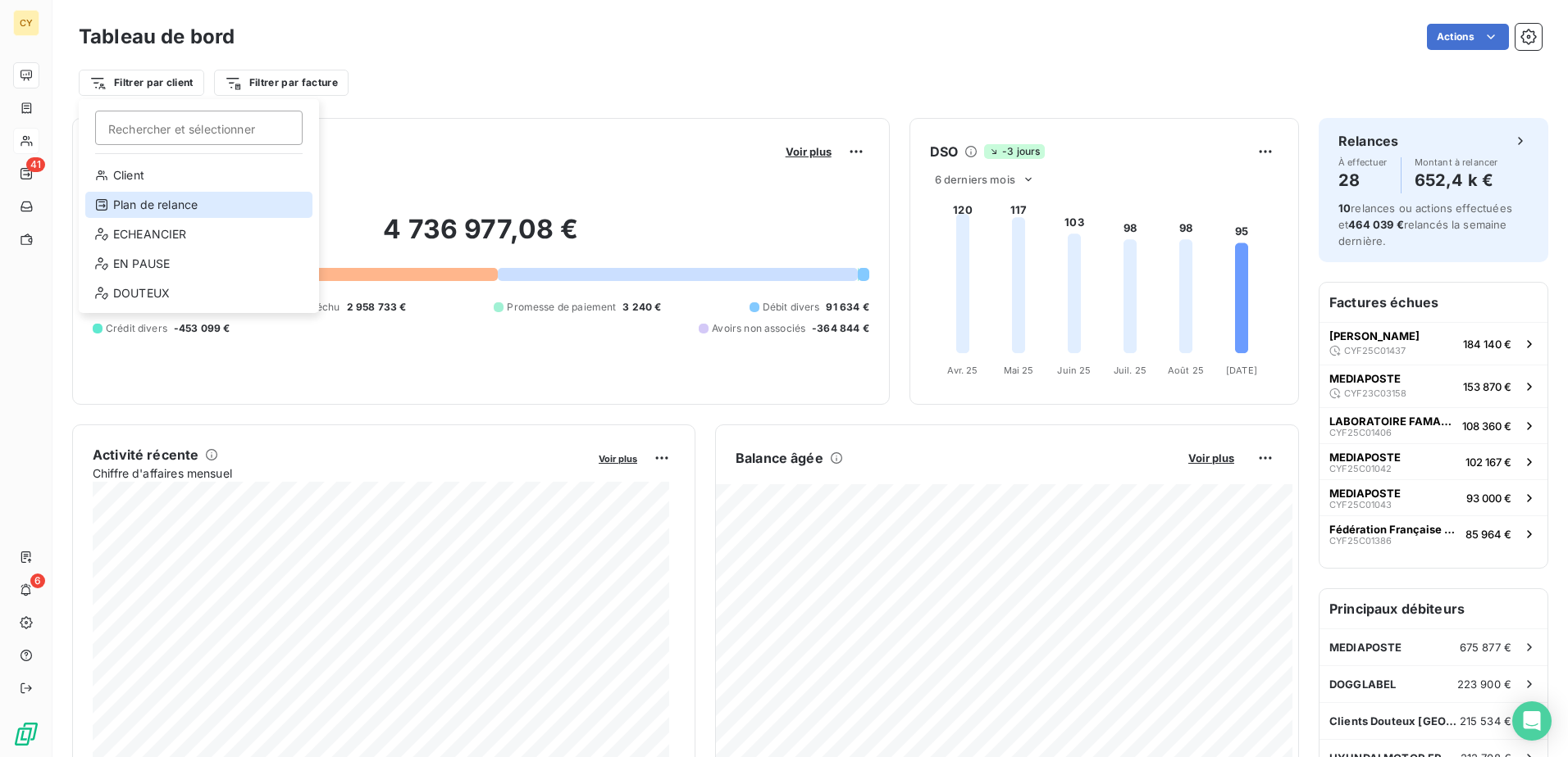
click at [165, 206] on div "Plan de relance" at bounding box center [199, 205] width 227 height 26
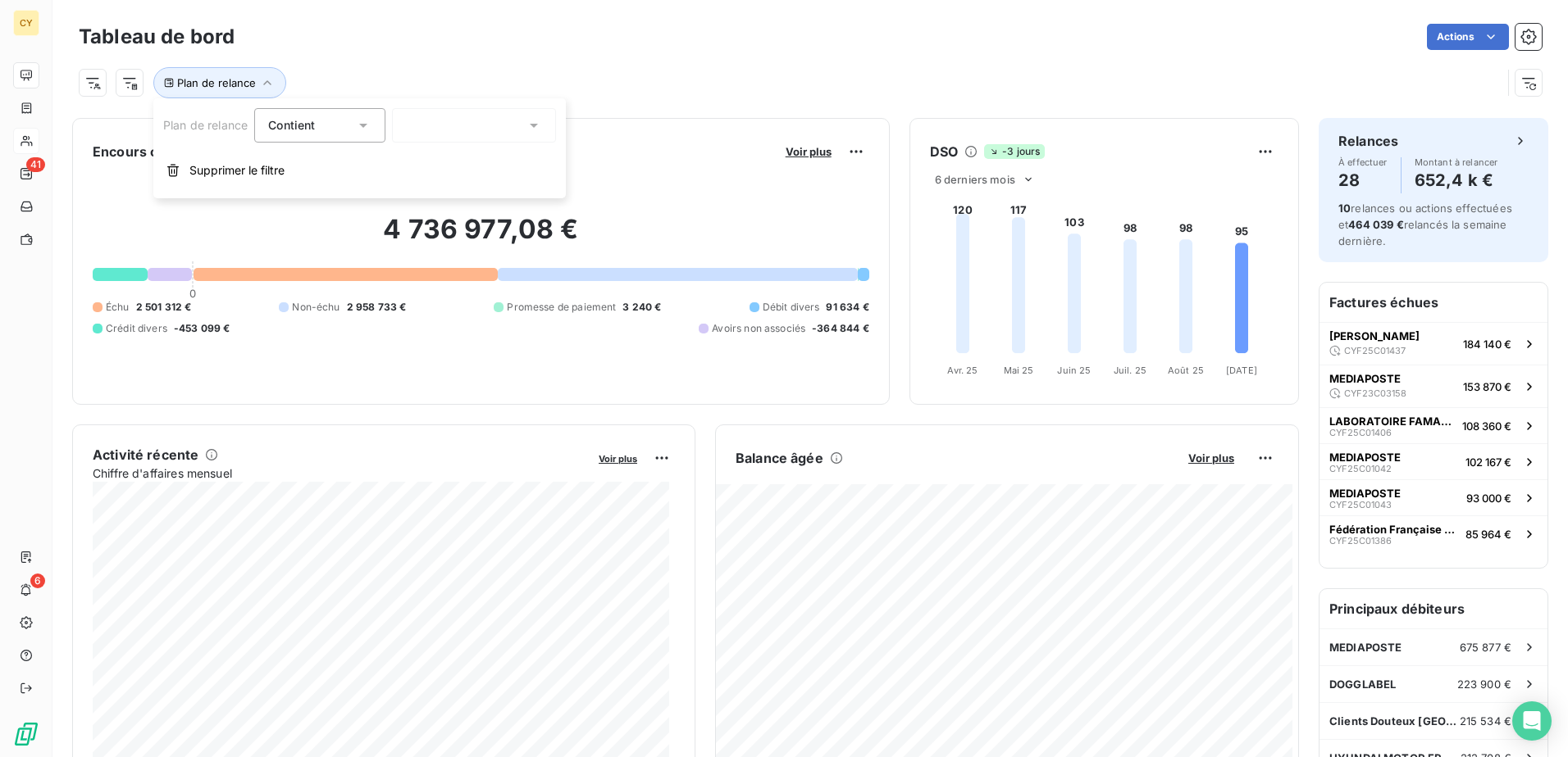
click at [411, 125] on div at bounding box center [474, 125] width 164 height 35
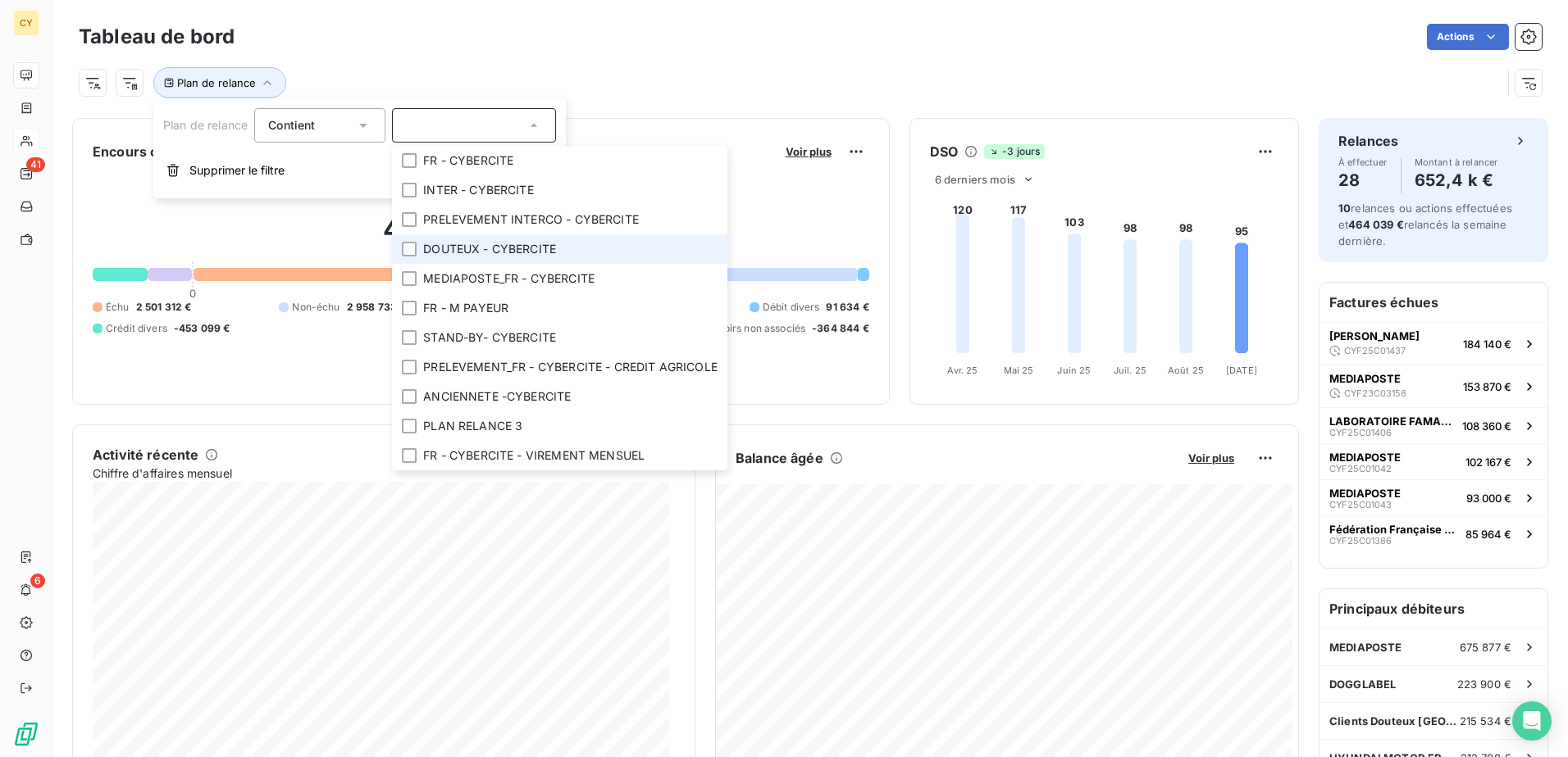
click at [458, 253] on span "DOUTEUX - CYBERCITE" at bounding box center [489, 249] width 132 height 17
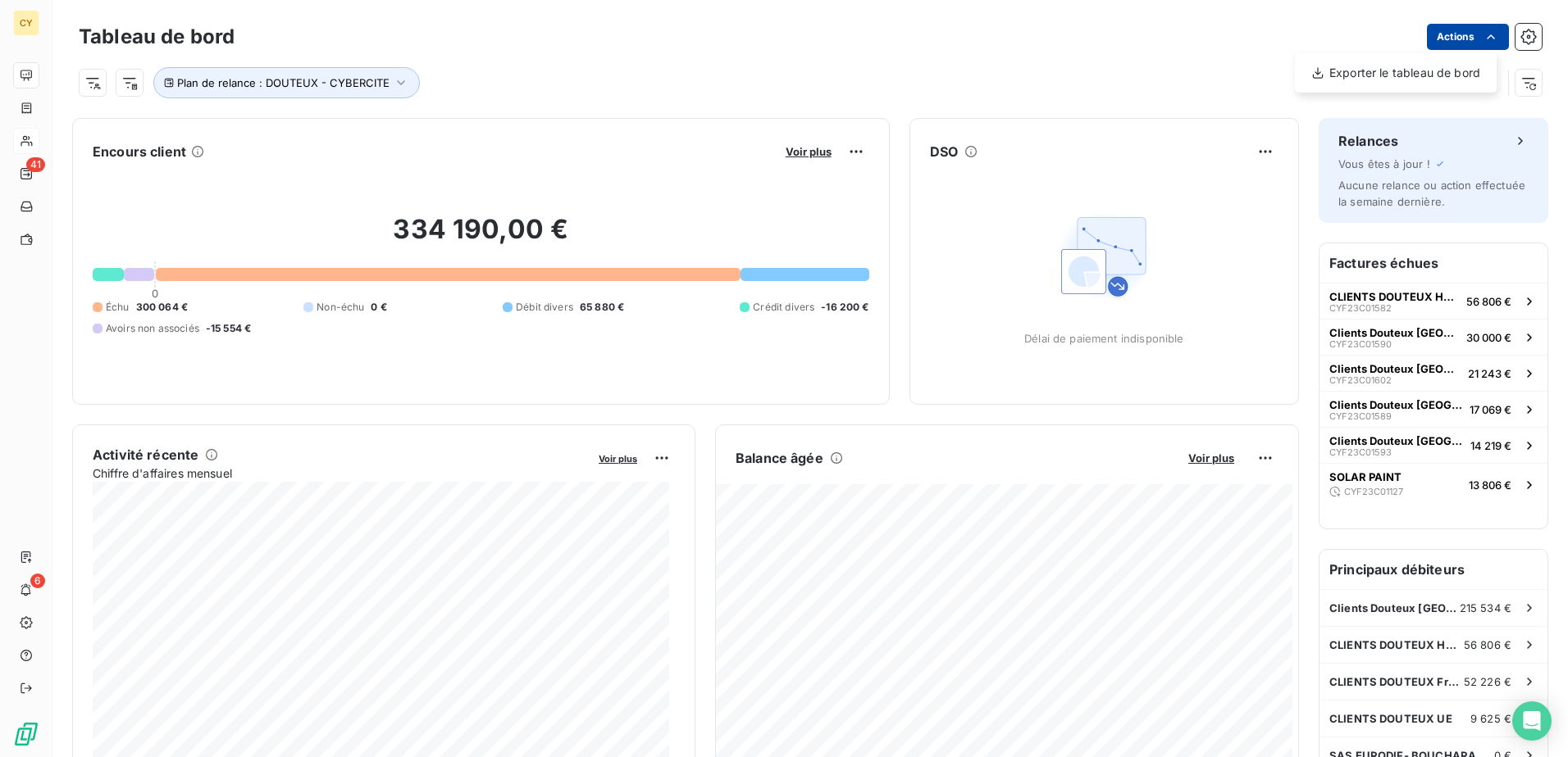
click at [1459, 33] on html "CY 41 6 Tableau de bord Actions Exporter le tableau de bord Plan de relance : D…" at bounding box center [784, 378] width 1568 height 757
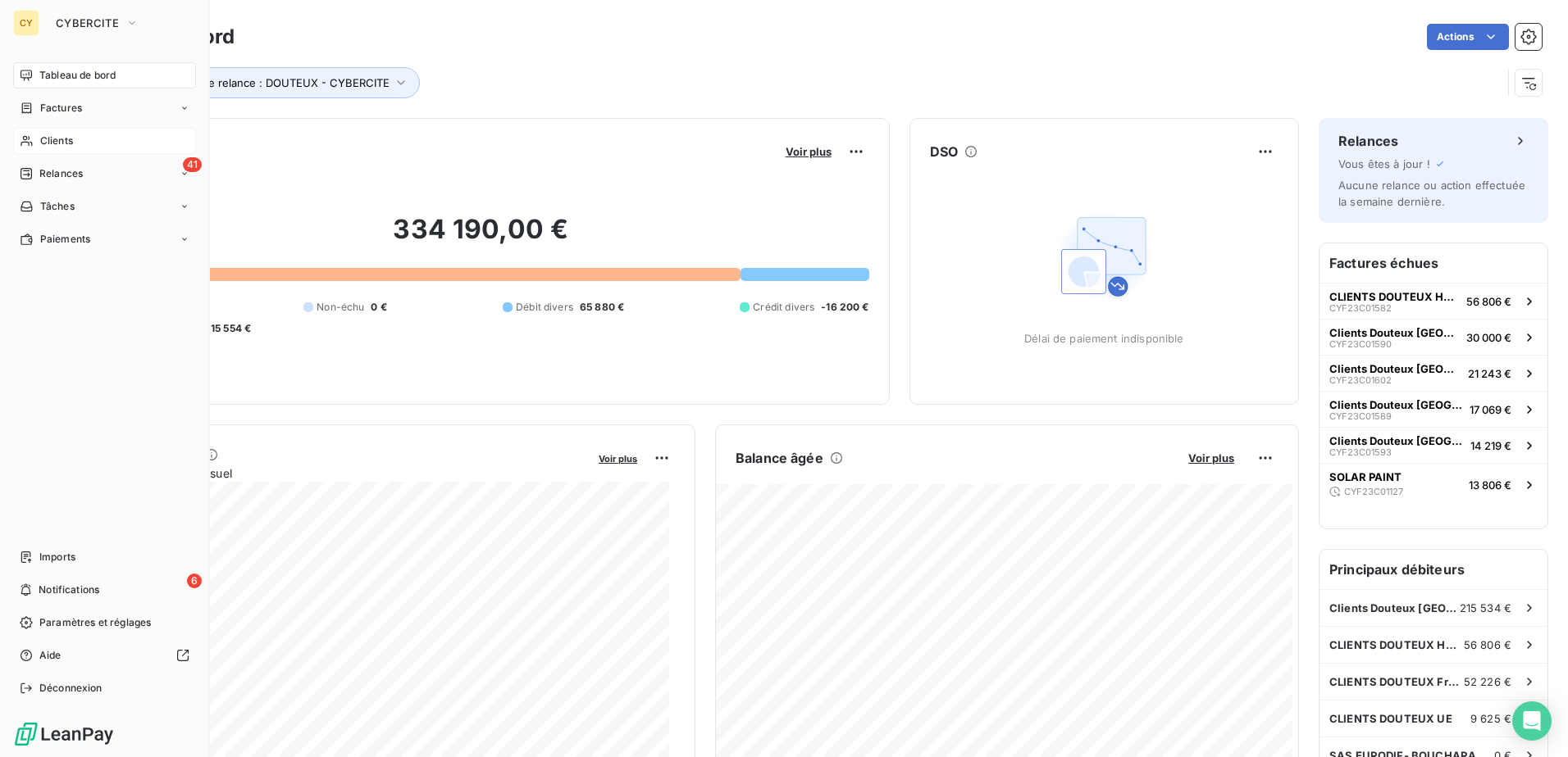
click at [44, 142] on html "CY CYBERCITE Tableau de bord Factures Clients 41 Relances Tâches Paiements Impo…" at bounding box center [784, 378] width 1568 height 757
click at [92, 139] on div "Clients" at bounding box center [105, 141] width 183 height 26
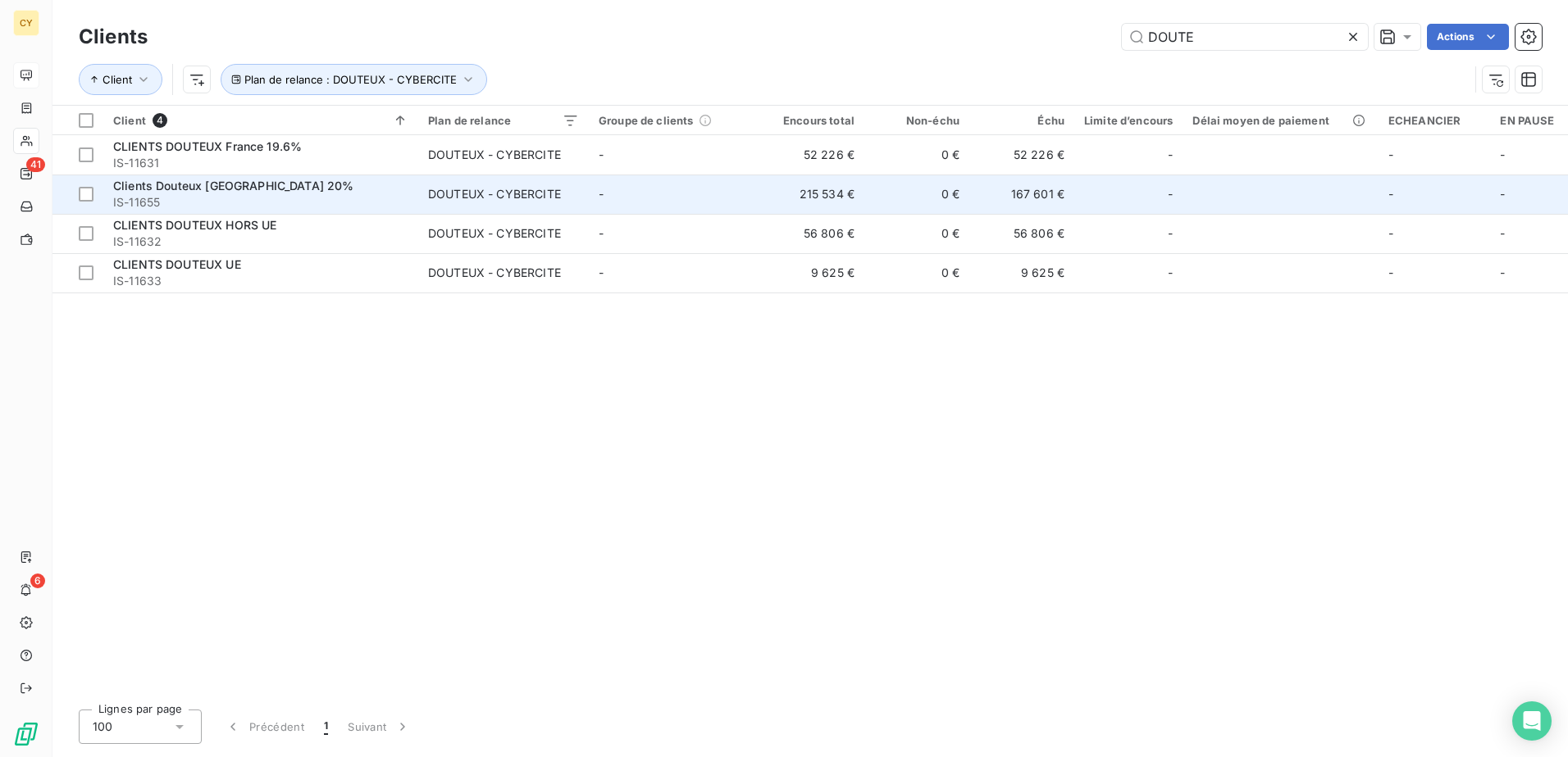
click at [289, 188] on div "Clients Douteux [GEOGRAPHIC_DATA] 20%" at bounding box center [261, 186] width 295 height 17
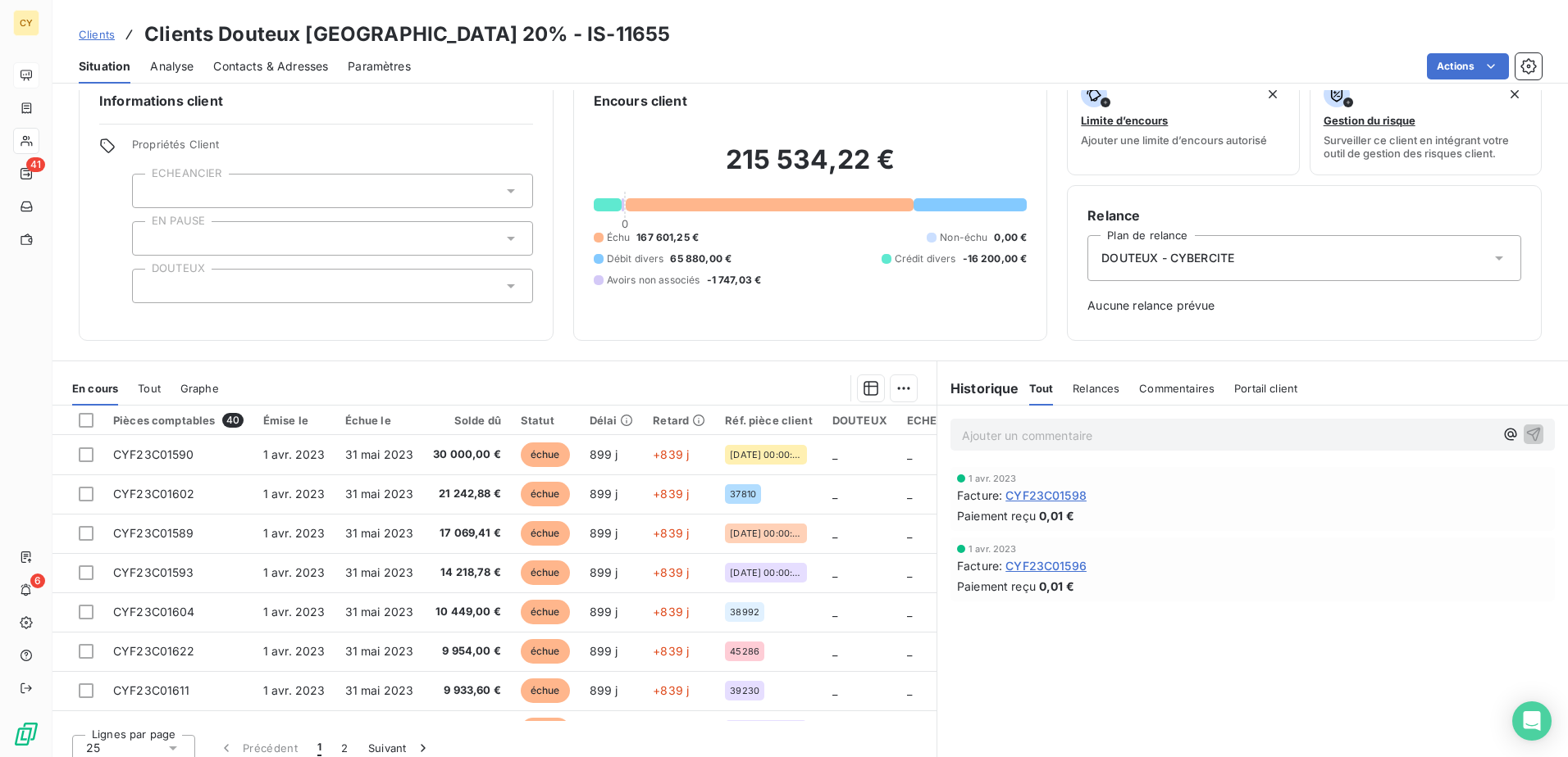
scroll to position [43, 0]
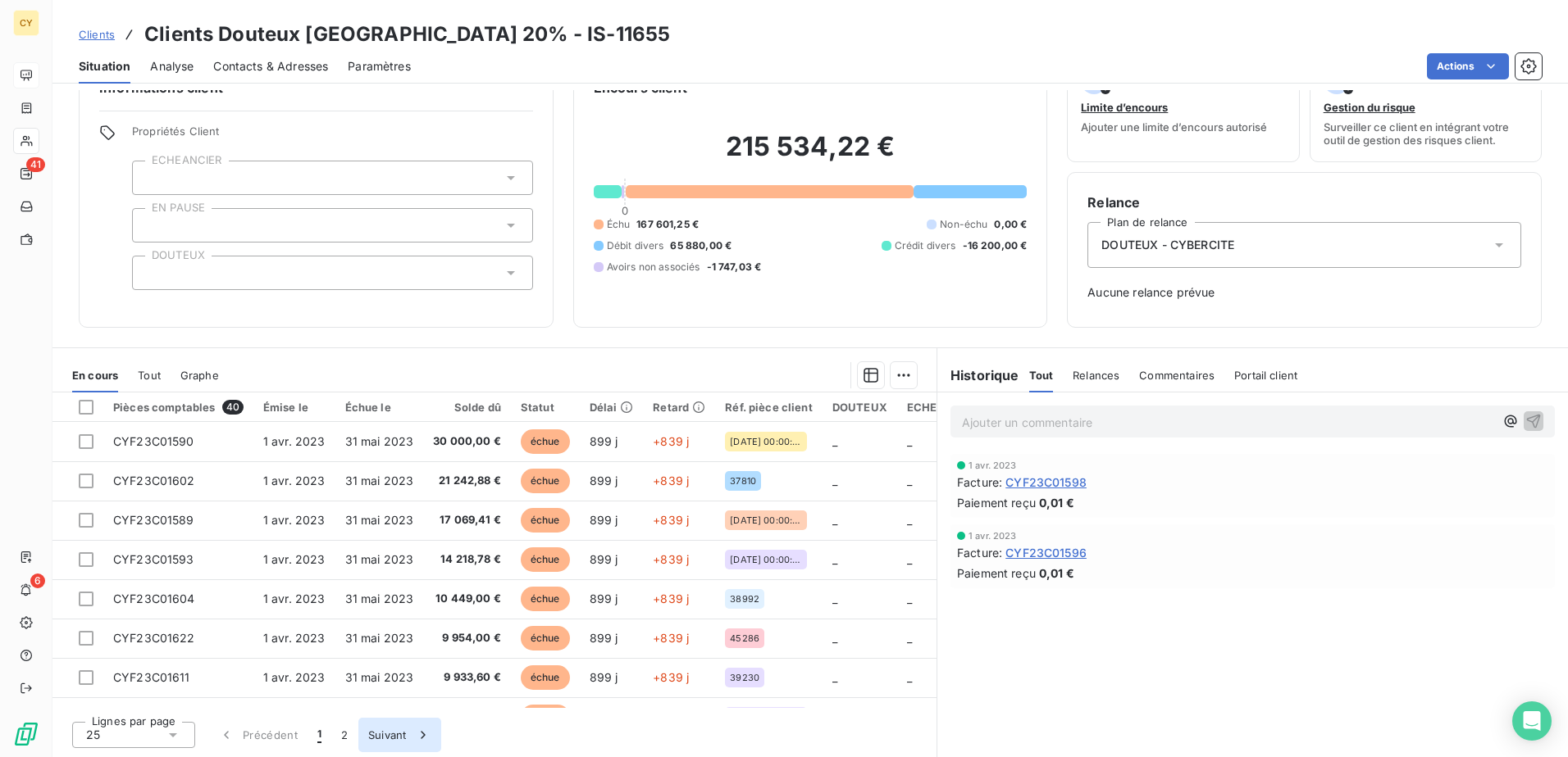
click at [425, 736] on icon "button" at bounding box center [423, 735] width 17 height 17
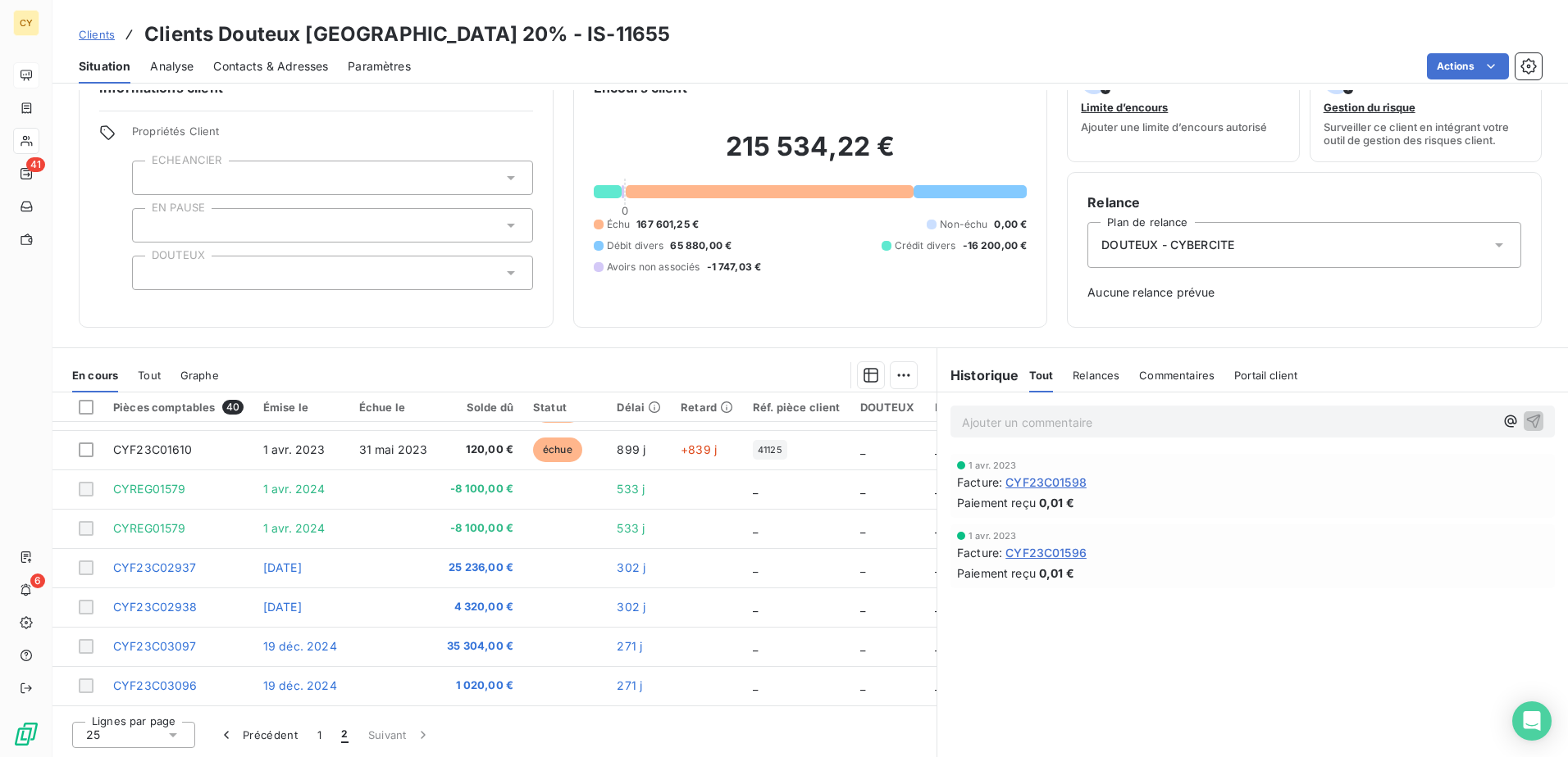
scroll to position [312, 0]
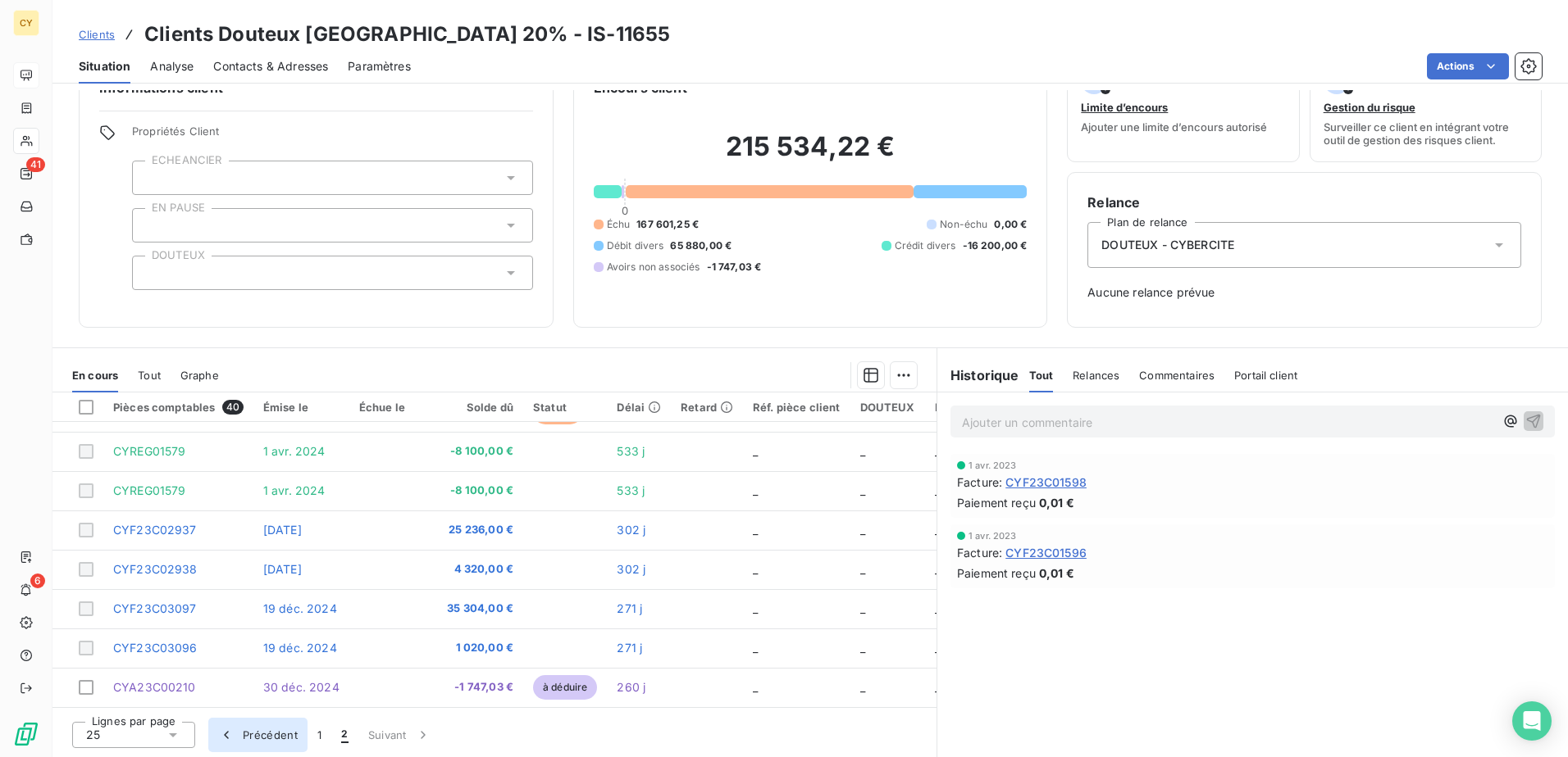
click at [224, 735] on icon "button" at bounding box center [226, 735] width 17 height 17
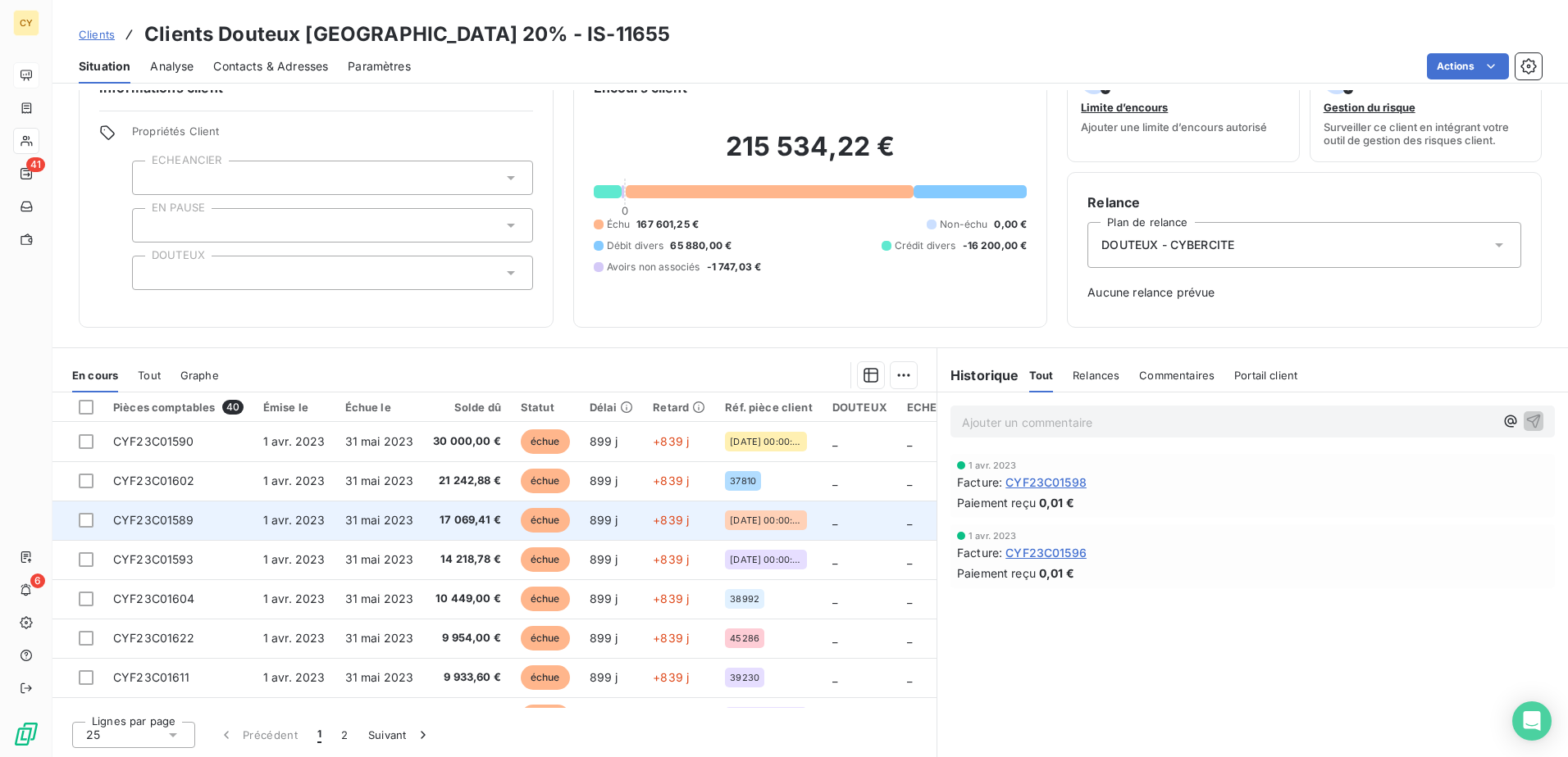
scroll to position [0, 0]
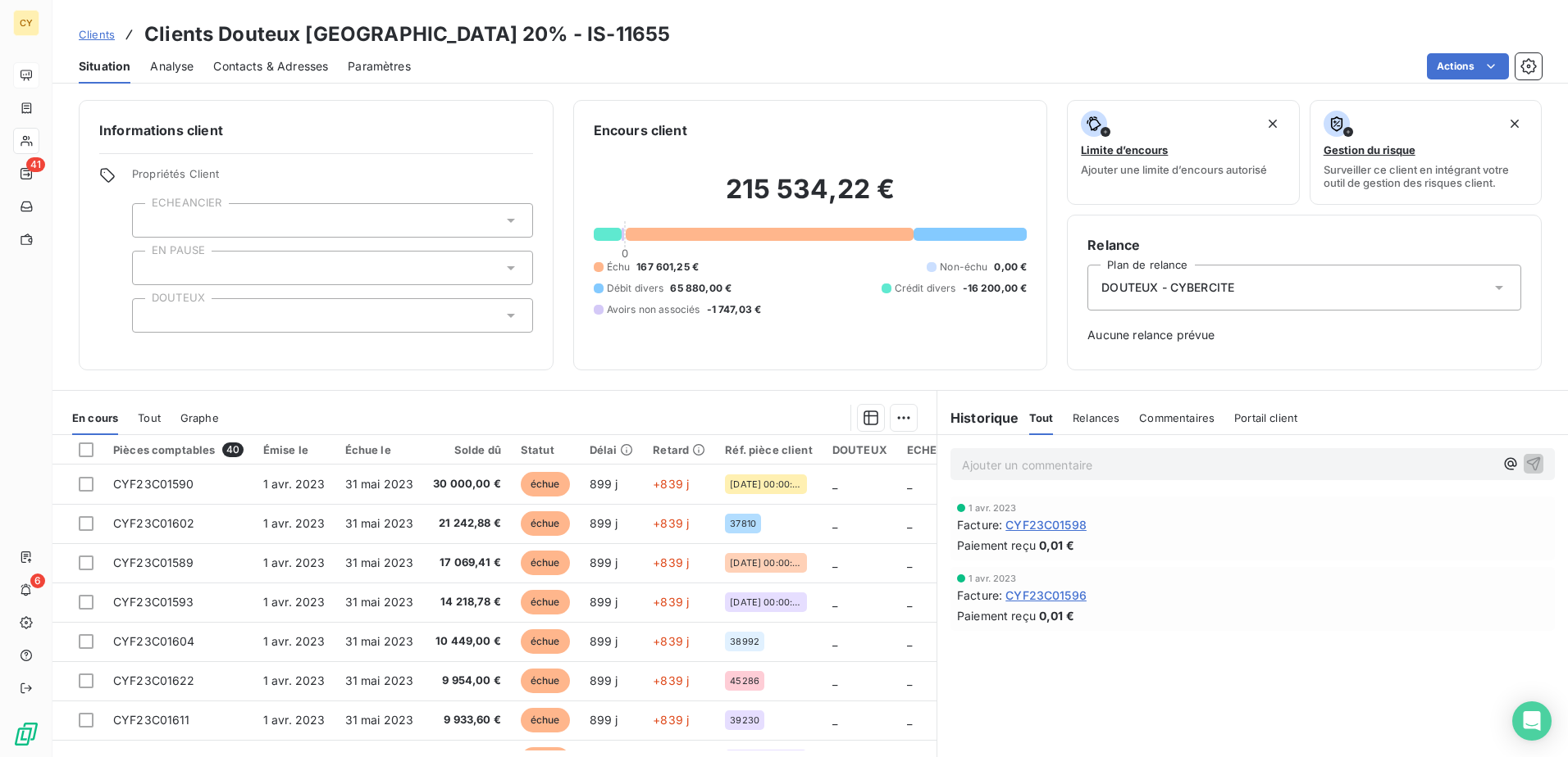
click at [1490, 294] on icon at bounding box center [1498, 287] width 17 height 17
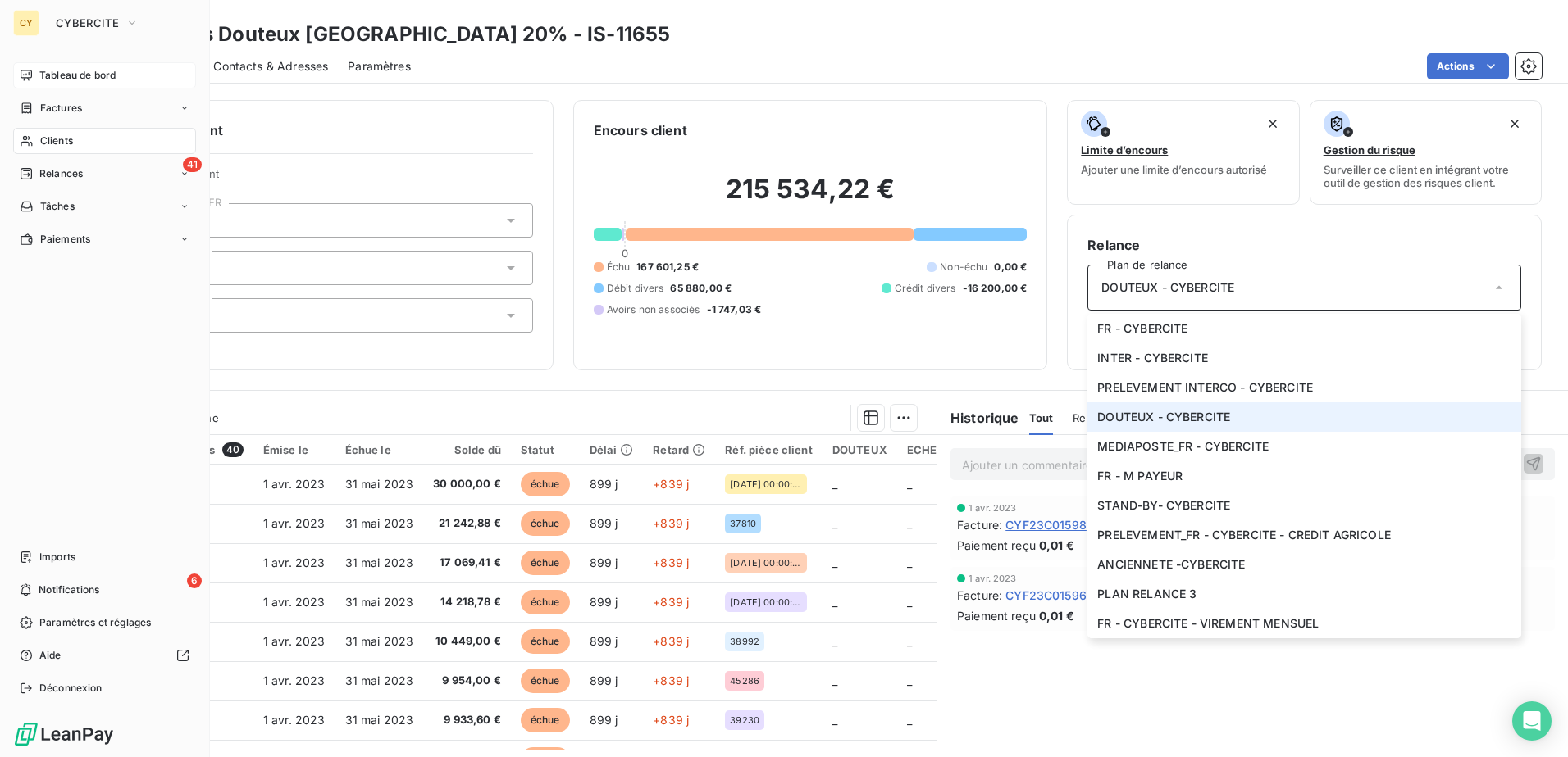
click at [63, 139] on span "Clients" at bounding box center [57, 140] width 33 height 15
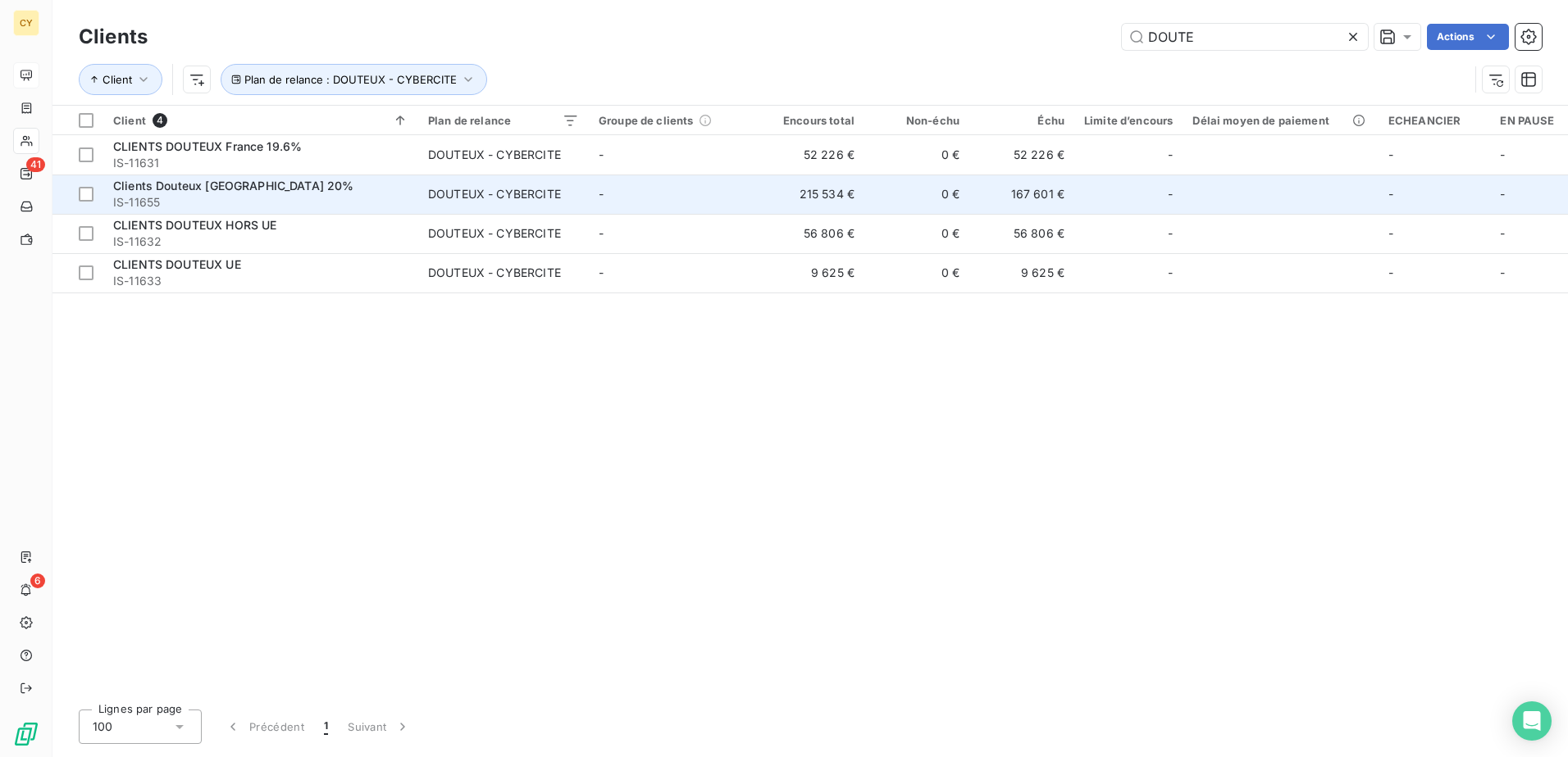
click at [363, 193] on div "Clients Douteux [GEOGRAPHIC_DATA] 20%" at bounding box center [261, 186] width 295 height 17
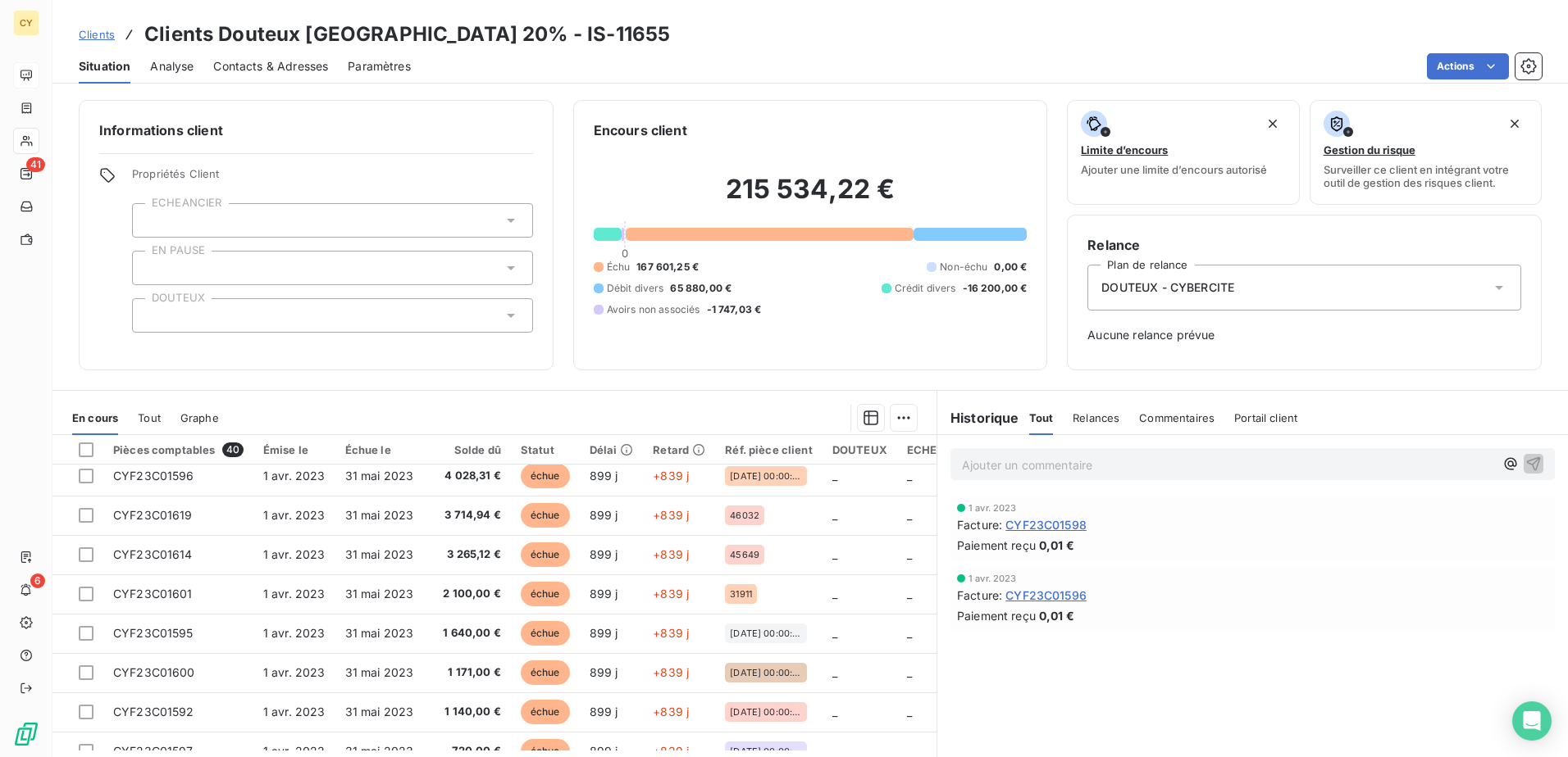
scroll to position [213, 0]
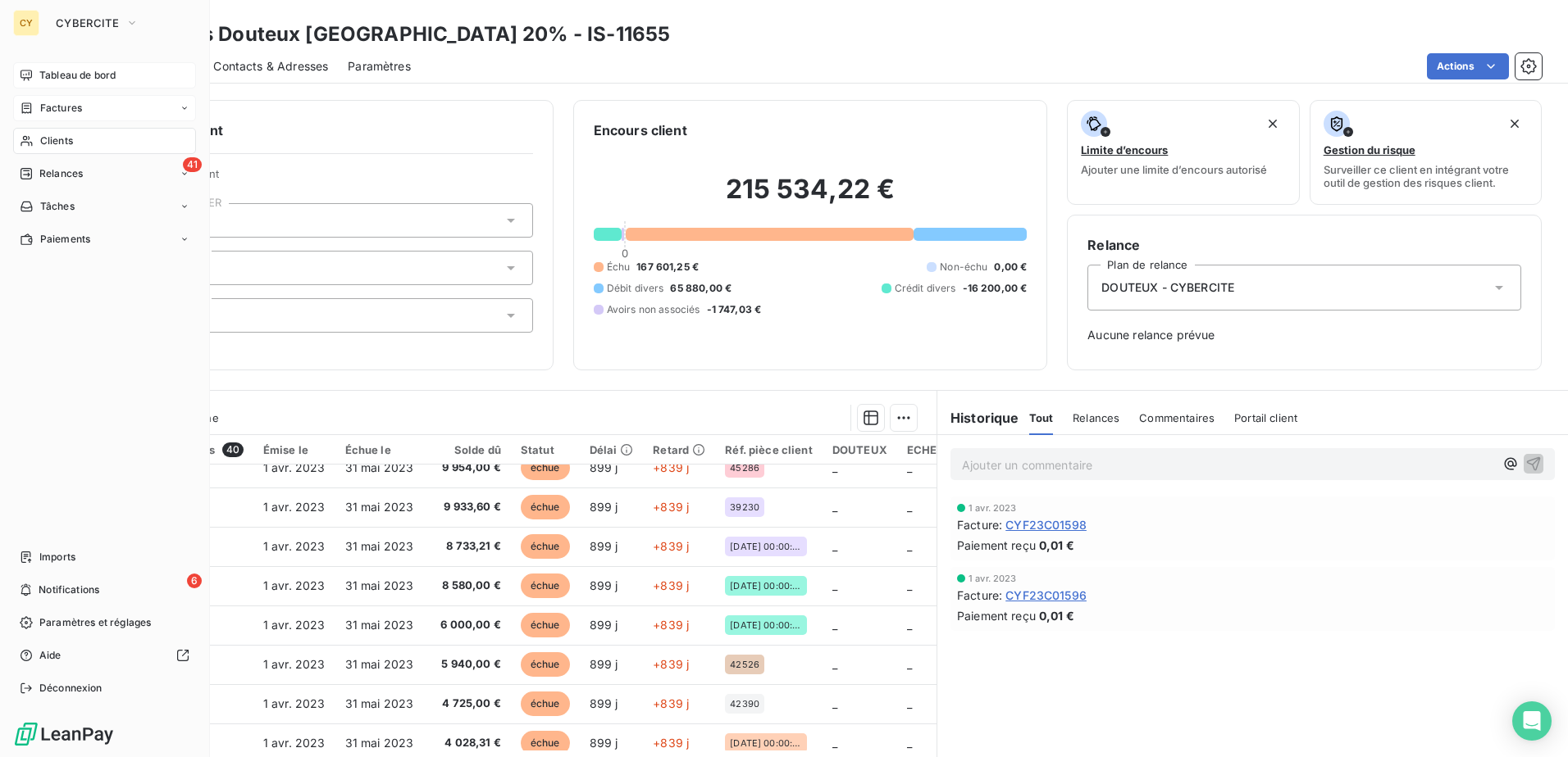
click at [65, 105] on span "Factures" at bounding box center [61, 108] width 42 height 15
